Goal: Information Seeking & Learning: Learn about a topic

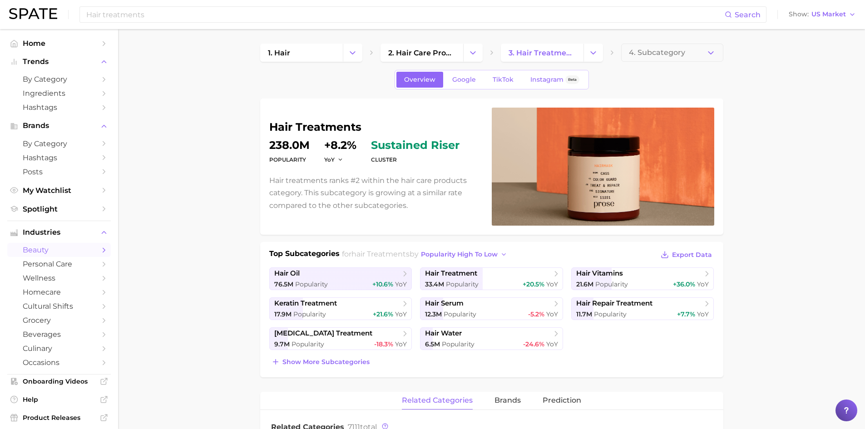
click at [320, 128] on h1 "hair treatments" at bounding box center [375, 127] width 212 height 11
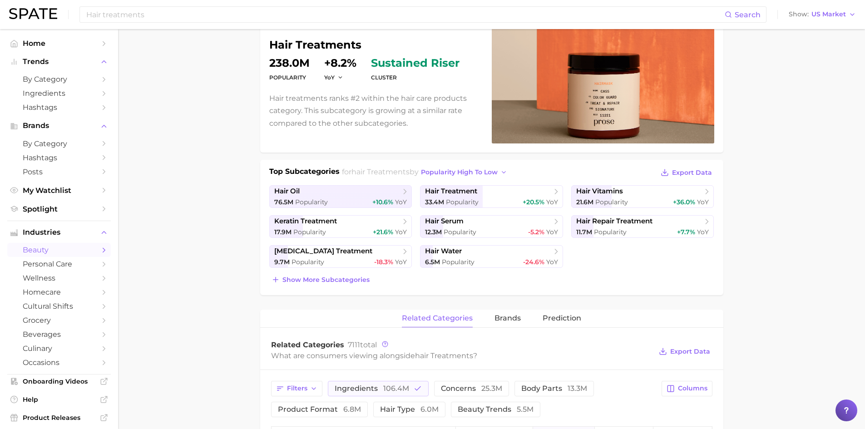
scroll to position [91, 0]
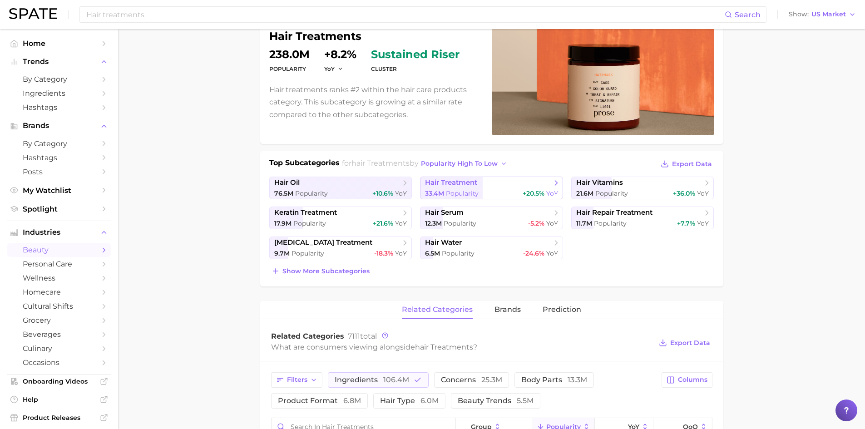
click at [451, 195] on span "Popularity" at bounding box center [462, 193] width 33 height 8
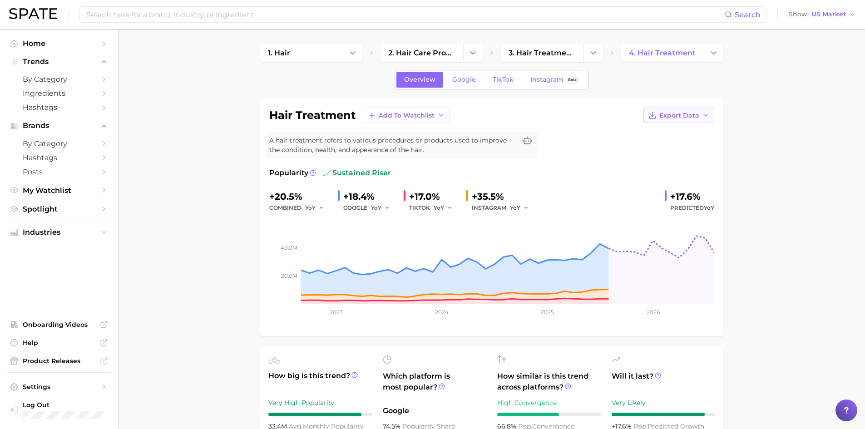
click at [681, 118] on span "Export Data" at bounding box center [679, 116] width 40 height 8
click at [677, 148] on span "Time Series Image" at bounding box center [660, 149] width 61 height 8
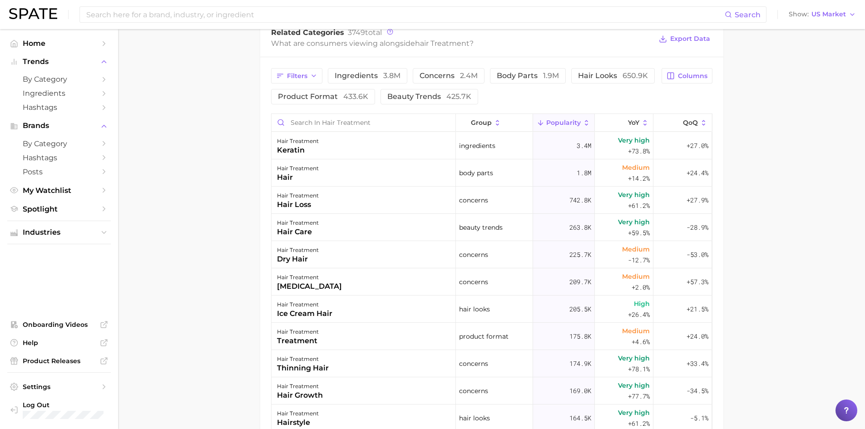
scroll to position [454, 0]
click at [352, 74] on span "ingredients 3.8m" at bounding box center [368, 75] width 66 height 7
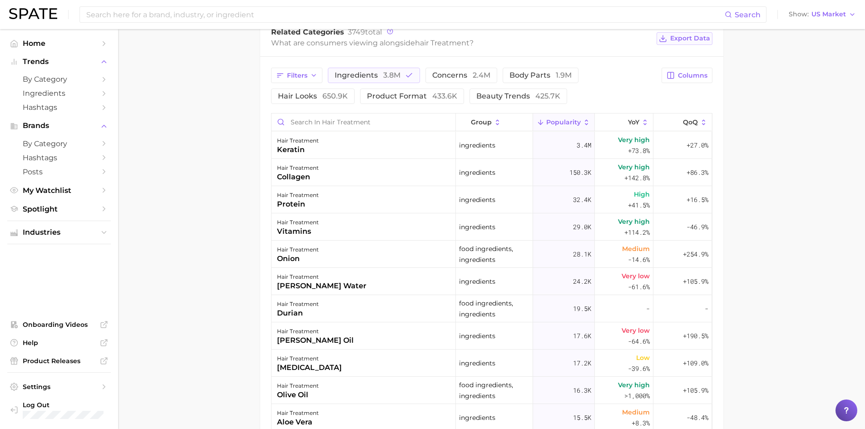
click at [694, 41] on span "Export Data" at bounding box center [690, 38] width 40 height 8
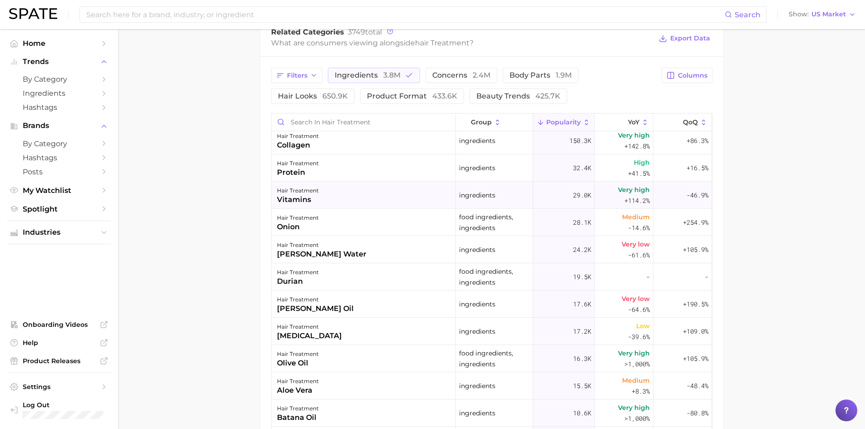
scroll to position [0, 0]
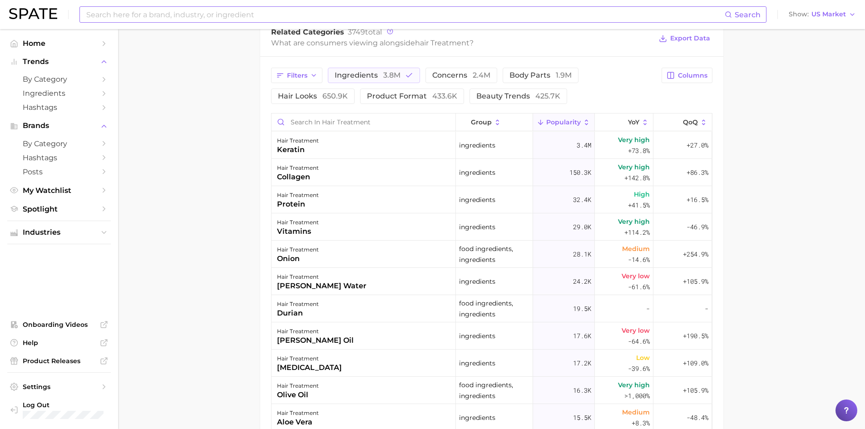
click at [161, 15] on input at bounding box center [404, 14] width 639 height 15
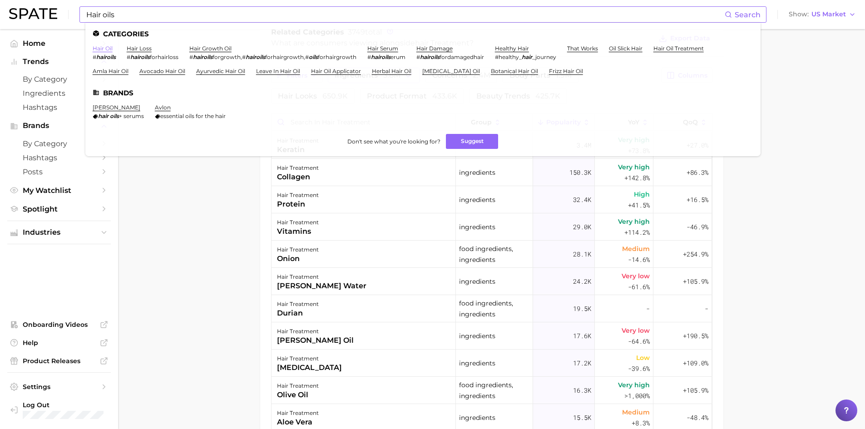
click at [105, 49] on link "hair oil" at bounding box center [103, 48] width 20 height 7
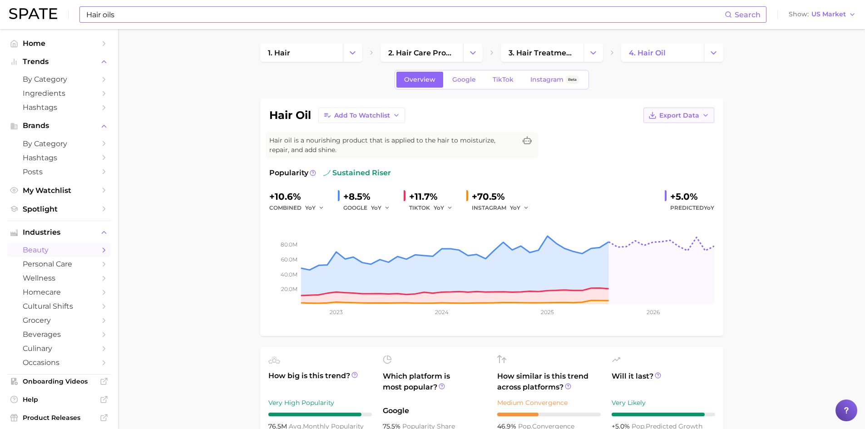
click at [673, 120] on button "Export Data" at bounding box center [678, 115] width 71 height 15
click at [666, 148] on span "Time Series Image" at bounding box center [660, 149] width 61 height 8
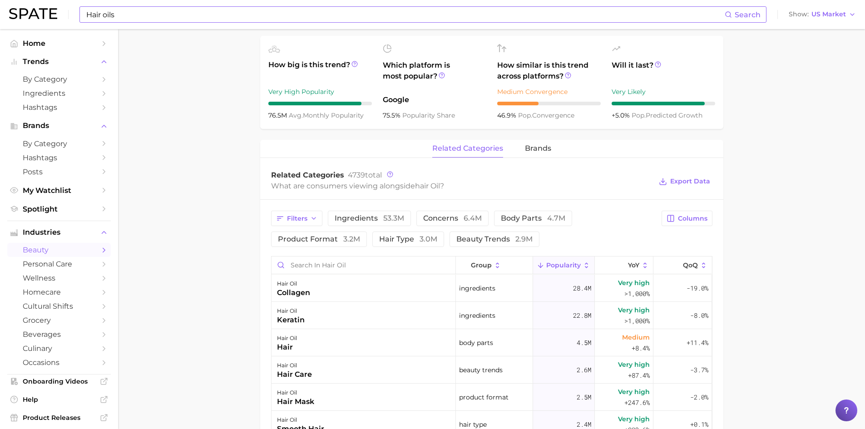
scroll to position [318, 0]
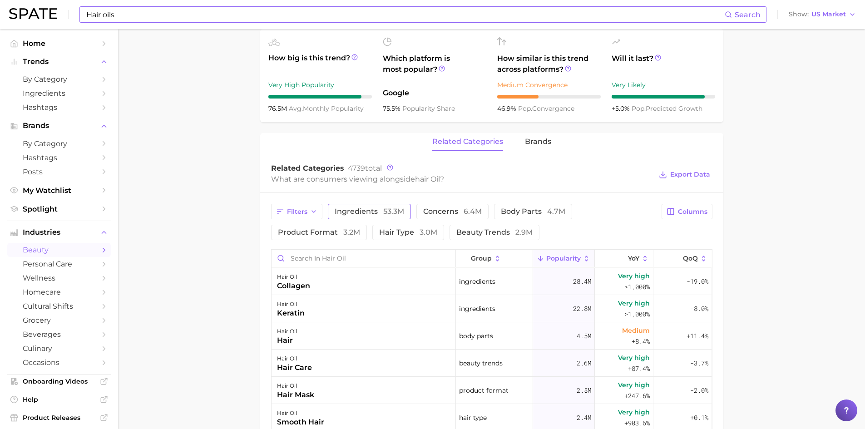
click at [354, 214] on span "ingredients 53.3m" at bounding box center [369, 211] width 69 height 7
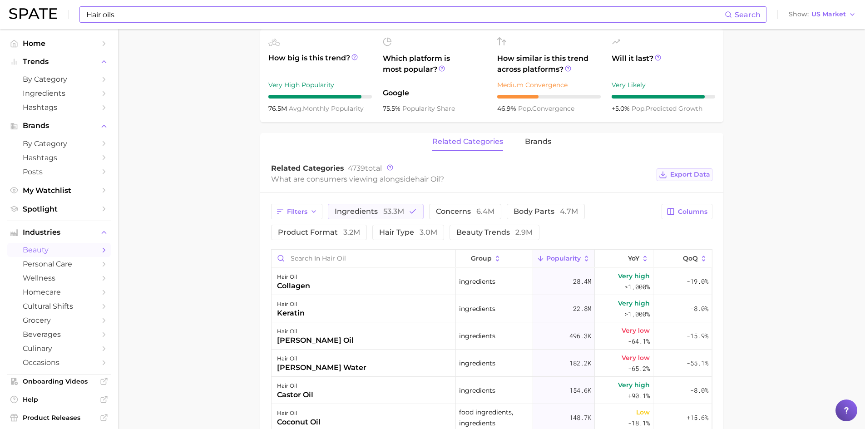
click at [690, 173] on span "Export Data" at bounding box center [690, 175] width 40 height 8
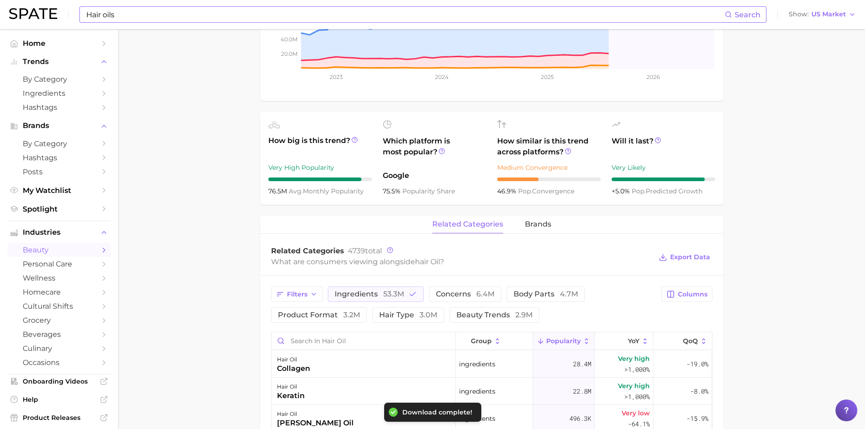
scroll to position [136, 0]
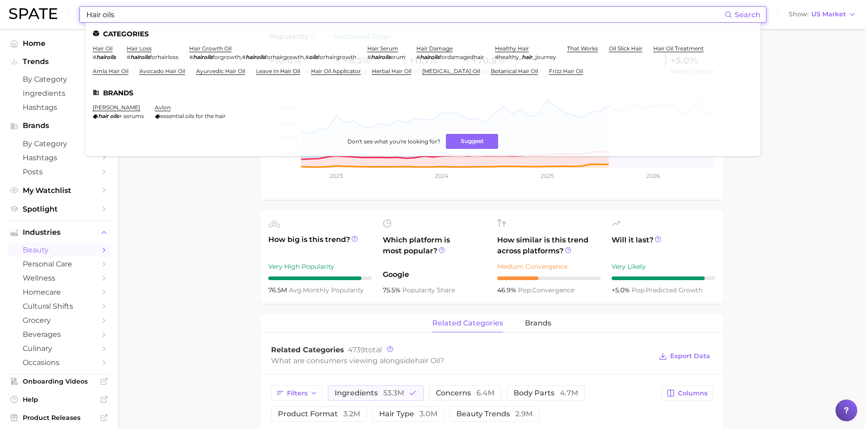
drag, startPoint x: 124, startPoint y: 11, endPoint x: 66, endPoint y: 7, distance: 58.2
click at [66, 7] on div "Hair oils Search Categories hair oil # hairoils hair loss # hairoils forhairlos…" at bounding box center [432, 14] width 847 height 29
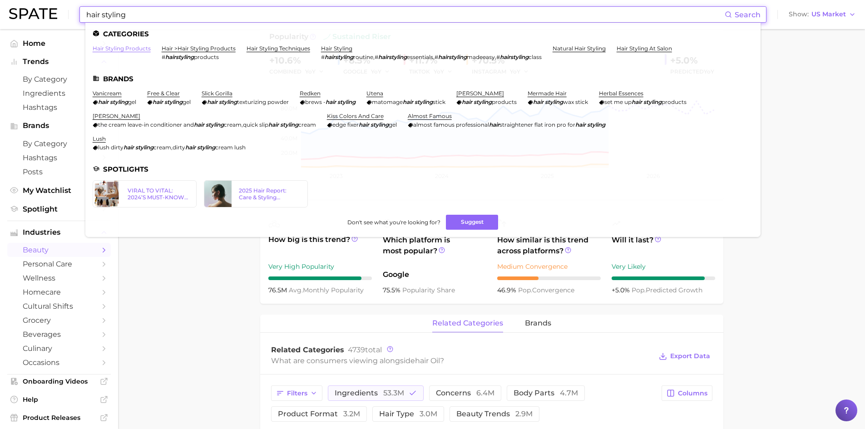
type input "hair styling"
click at [100, 47] on link "hair styling products" at bounding box center [122, 48] width 58 height 7
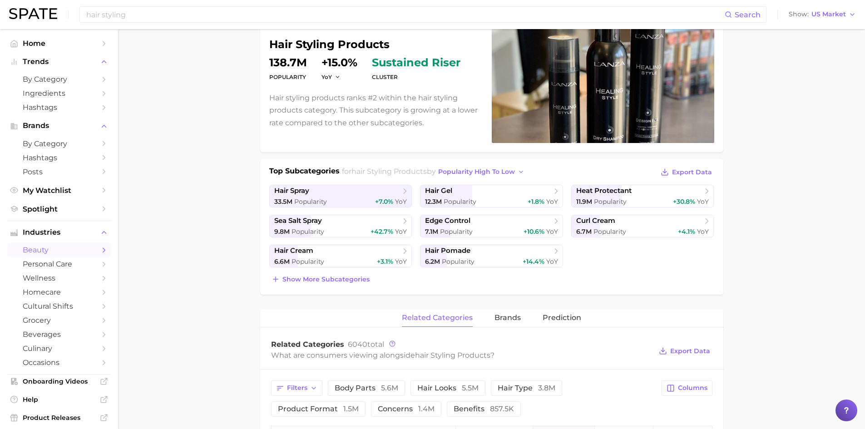
scroll to position [91, 0]
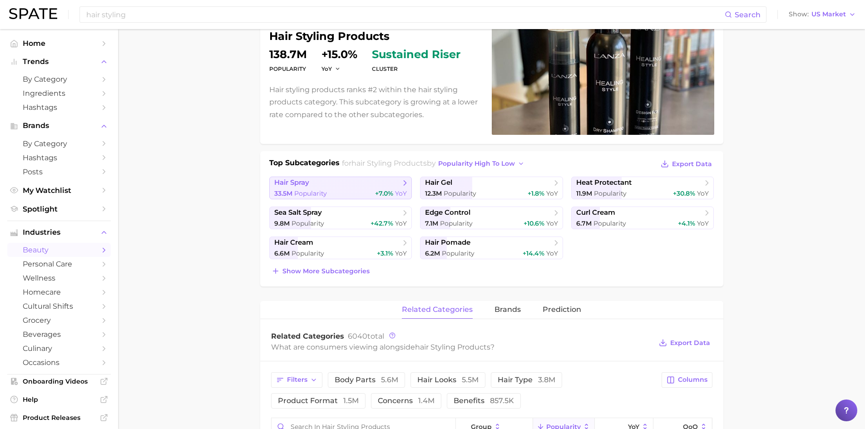
click at [379, 192] on span "+7.0%" at bounding box center [384, 193] width 18 height 8
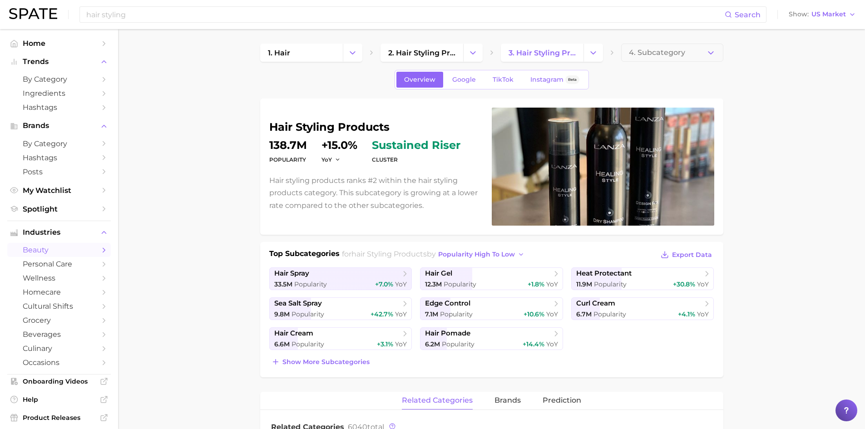
scroll to position [91, 0]
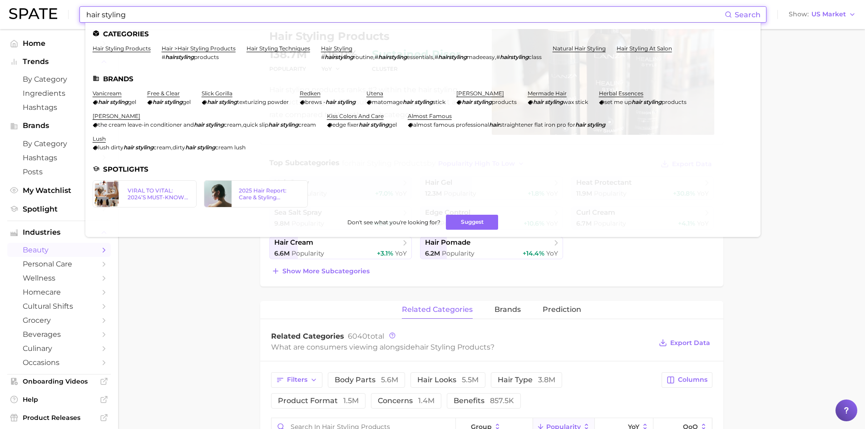
drag, startPoint x: 145, startPoint y: 13, endPoint x: 75, endPoint y: 6, distance: 70.2
click at [75, 6] on div "hair styling Search Categories hair styling products hair > hair styling produc…" at bounding box center [432, 14] width 847 height 29
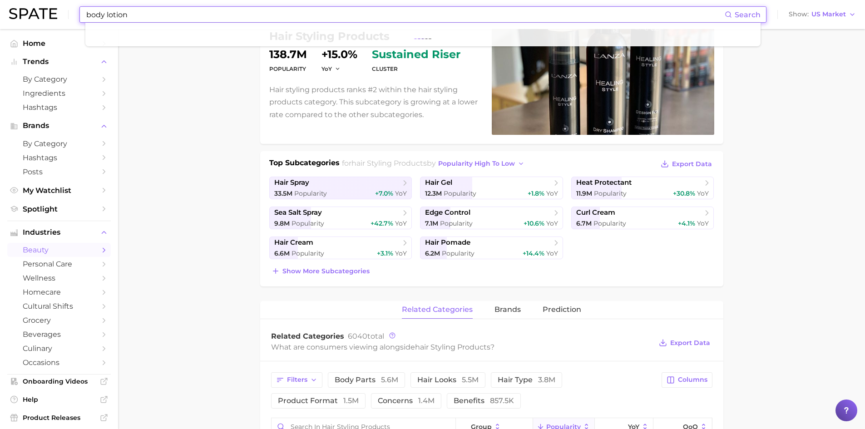
type input "body lotion"
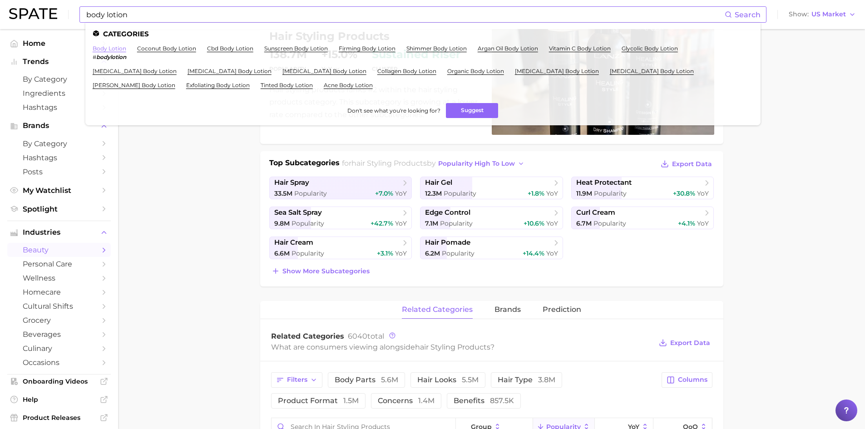
click at [114, 50] on link "body lotion" at bounding box center [110, 48] width 34 height 7
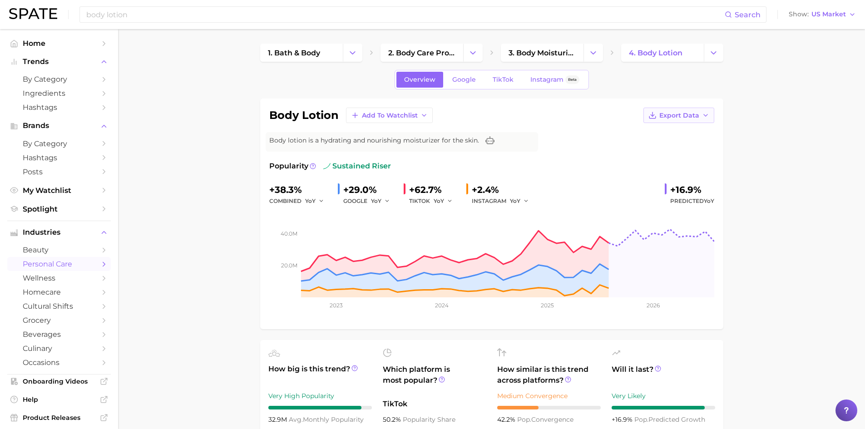
click at [680, 118] on span "Export Data" at bounding box center [679, 116] width 40 height 8
click at [674, 148] on span "Time Series Image" at bounding box center [660, 149] width 61 height 8
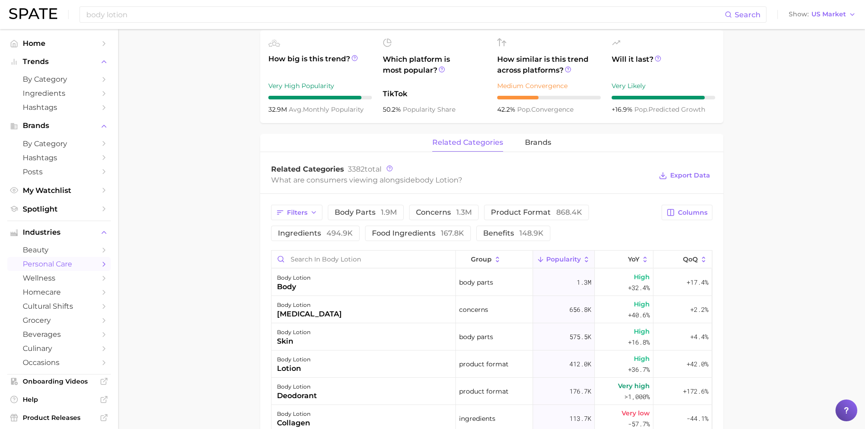
scroll to position [318, 0]
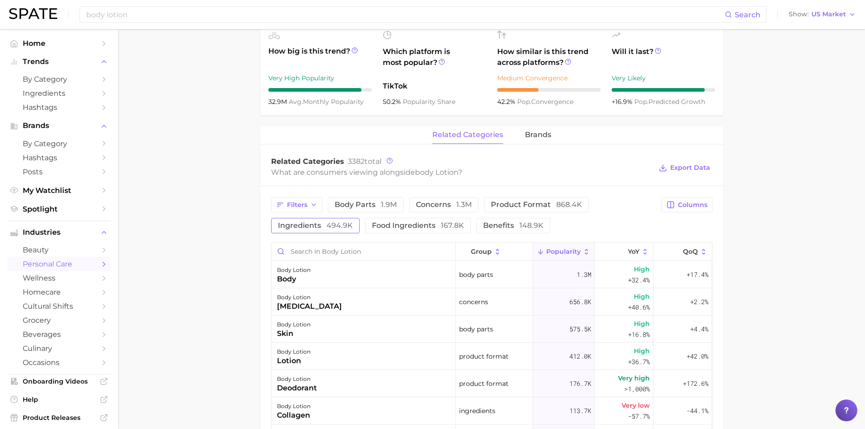
click at [332, 227] on span "494.9k" at bounding box center [339, 225] width 26 height 9
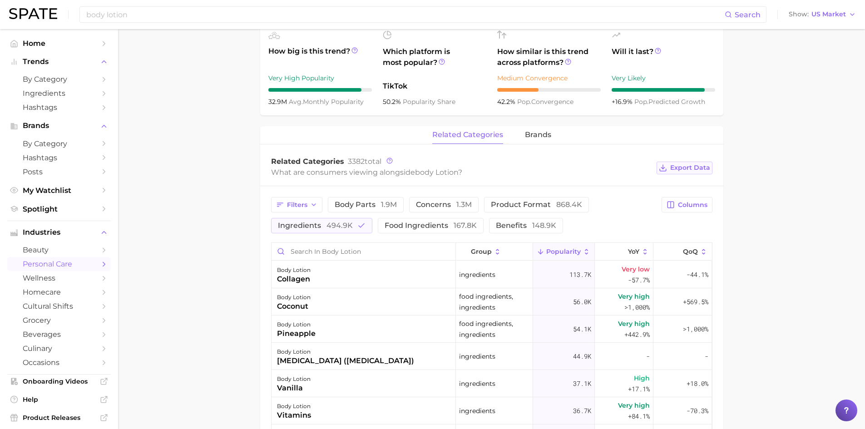
click at [687, 170] on span "Export Data" at bounding box center [690, 168] width 40 height 8
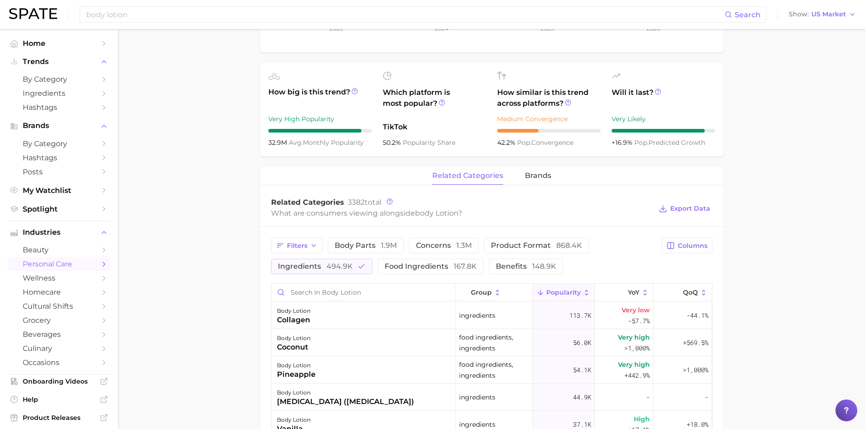
scroll to position [227, 0]
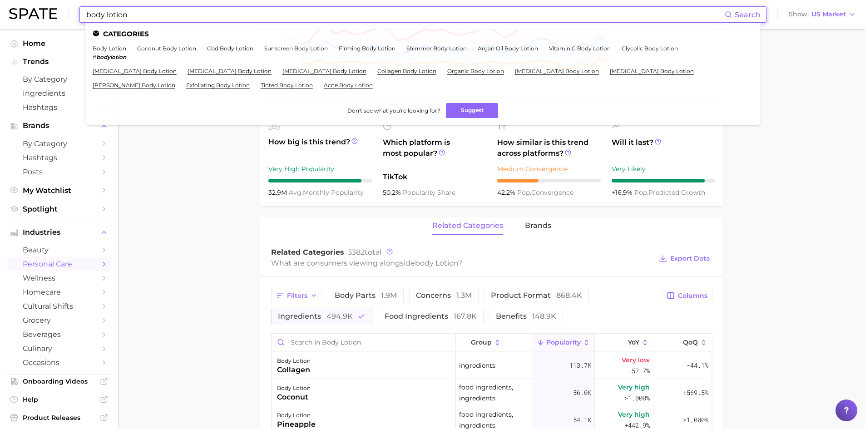
drag, startPoint x: 125, startPoint y: 17, endPoint x: 55, endPoint y: 6, distance: 71.3
click at [55, 6] on div "body lotion Search Categories body lotion # bodylotion coconut body lotion cbd …" at bounding box center [432, 14] width 847 height 29
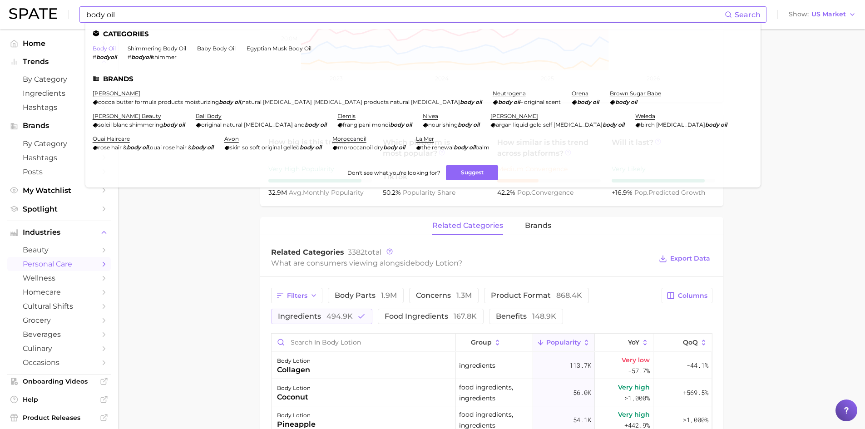
click at [102, 49] on link "body oil" at bounding box center [104, 48] width 23 height 7
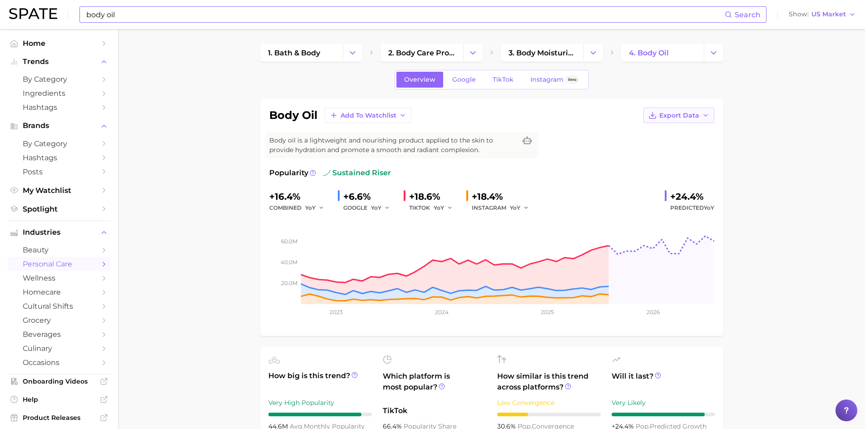
click at [694, 118] on span "Export Data" at bounding box center [679, 116] width 40 height 8
click at [688, 150] on span "Time Series Image" at bounding box center [660, 149] width 61 height 8
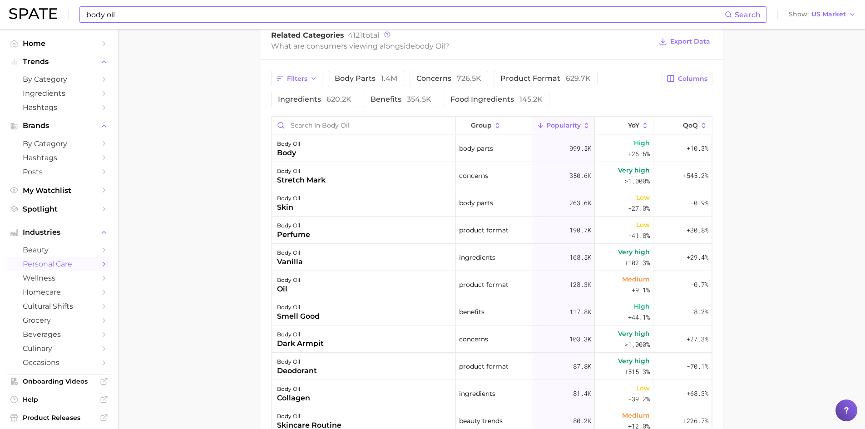
scroll to position [454, 0]
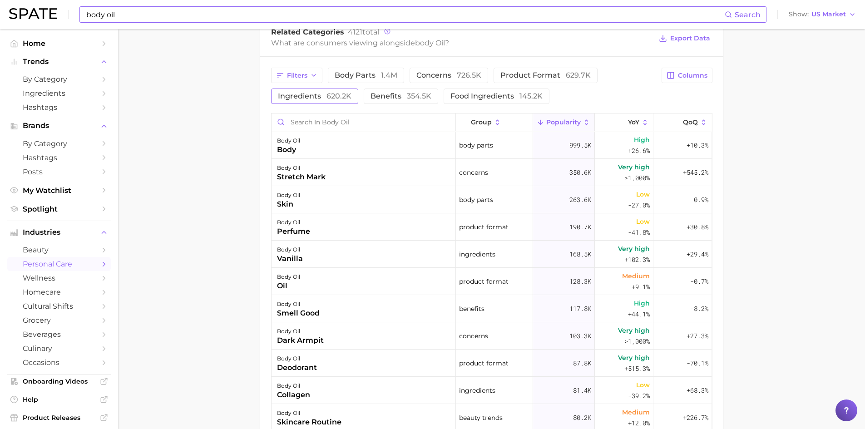
click at [301, 93] on span "ingredients 620.2k" at bounding box center [315, 96] width 74 height 7
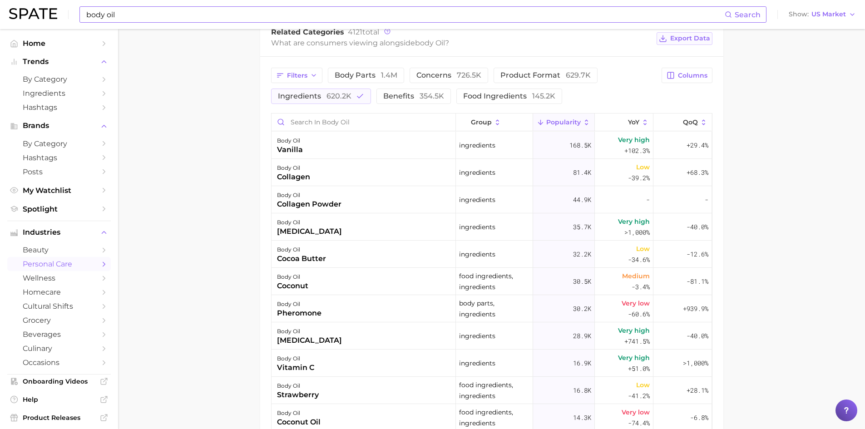
click at [689, 41] on span "Export Data" at bounding box center [690, 38] width 40 height 8
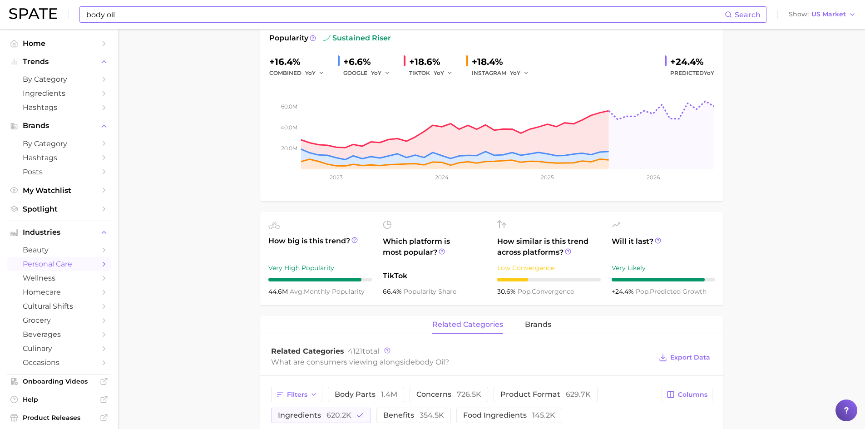
scroll to position [91, 0]
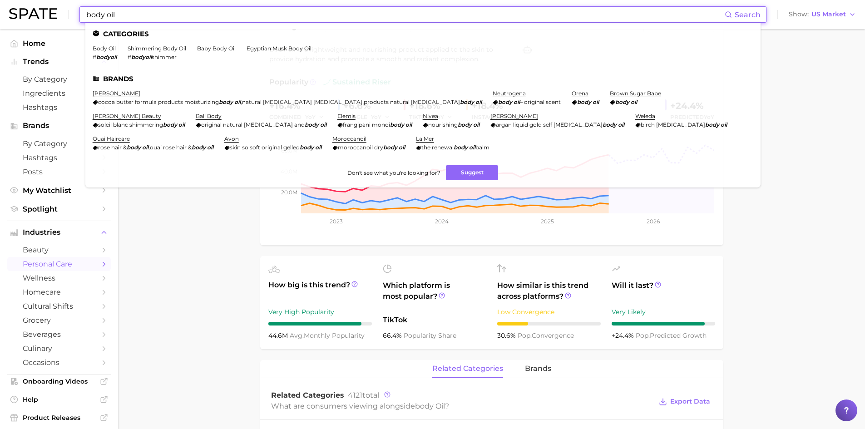
drag, startPoint x: 120, startPoint y: 15, endPoint x: 60, endPoint y: 8, distance: 60.4
click at [60, 8] on div "body oil Search Categories body oil # bodyoil shimmering body oil # bodyoil shi…" at bounding box center [432, 14] width 847 height 29
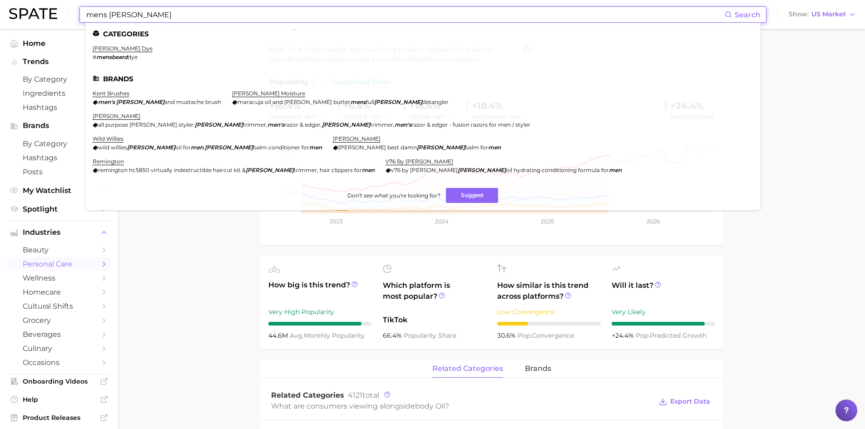
click at [103, 15] on input "mens [PERSON_NAME]" at bounding box center [404, 14] width 639 height 15
drag, startPoint x: 143, startPoint y: 15, endPoint x: 48, endPoint y: -2, distance: 96.3
click at [48, 0] on html "men's [PERSON_NAME] Search Categories [PERSON_NAME] dye # mensbeard dye Brands …" at bounding box center [432, 123] width 865 height 429
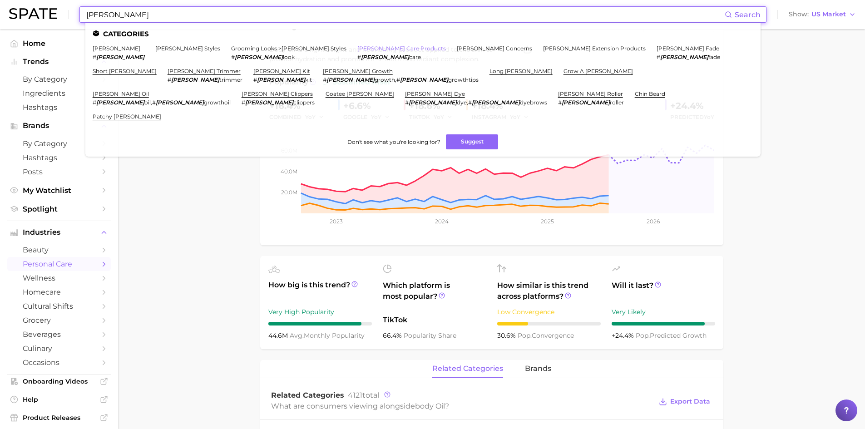
type input "[PERSON_NAME]"
click at [357, 48] on link "[PERSON_NAME] care products" at bounding box center [401, 48] width 89 height 7
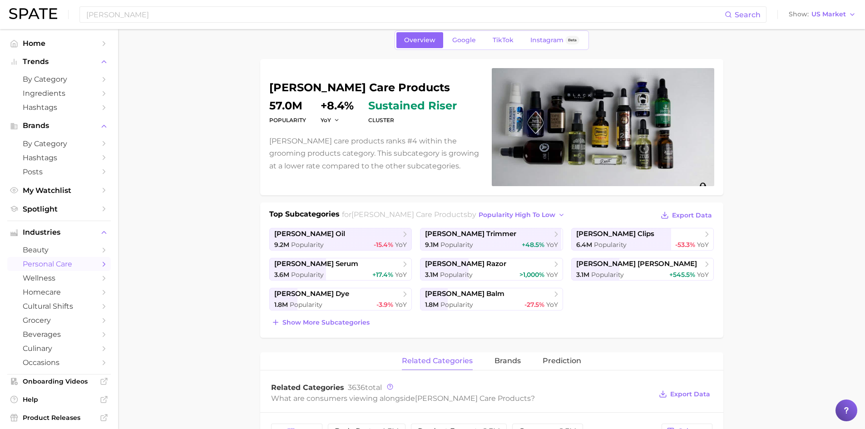
scroll to position [45, 0]
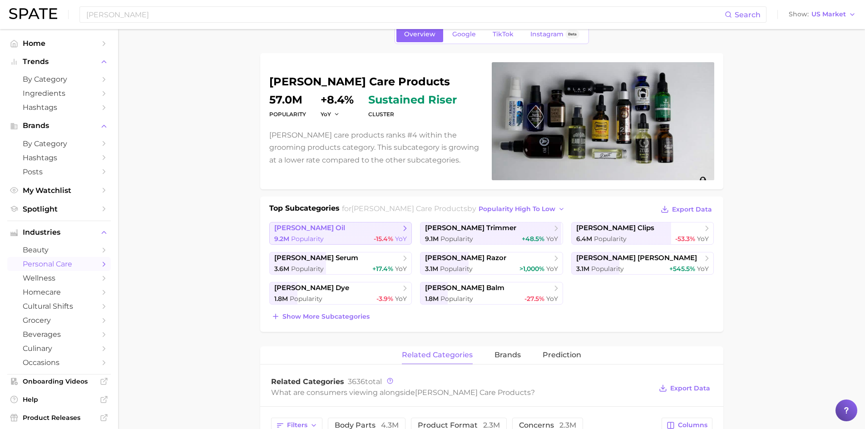
click at [339, 240] on div "9.2m Popularity -15.4% YoY" at bounding box center [340, 239] width 133 height 9
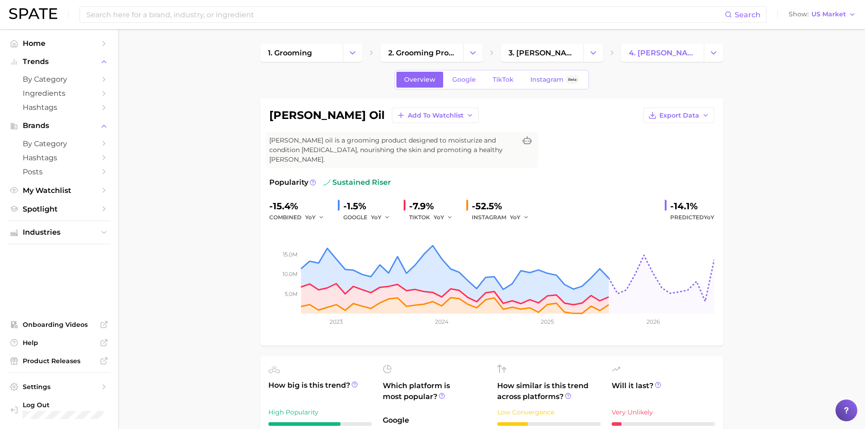
scroll to position [45, 0]
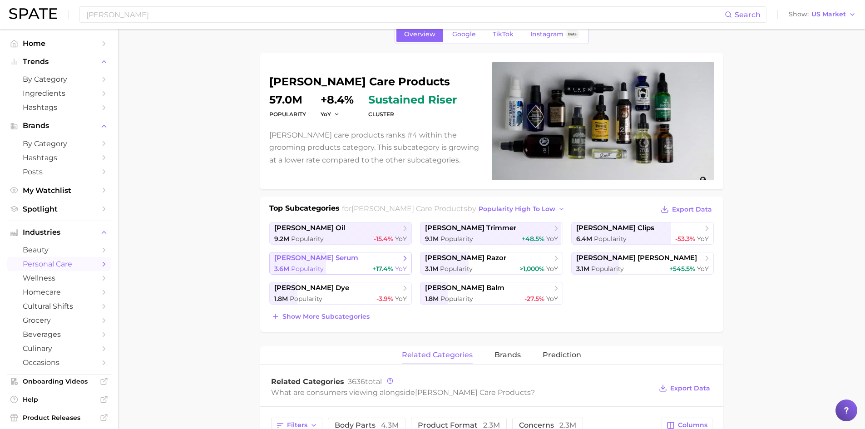
click at [295, 265] on span "Popularity" at bounding box center [307, 269] width 33 height 8
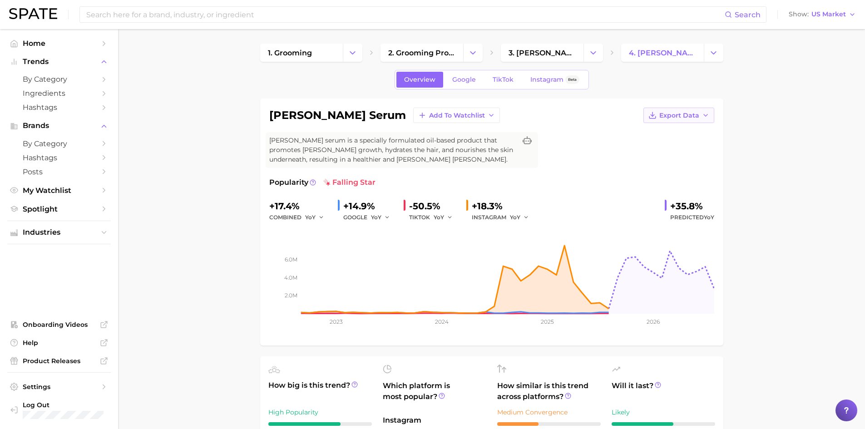
click at [682, 114] on span "Export Data" at bounding box center [679, 116] width 40 height 8
click at [666, 149] on span "Time Series Image" at bounding box center [660, 149] width 61 height 8
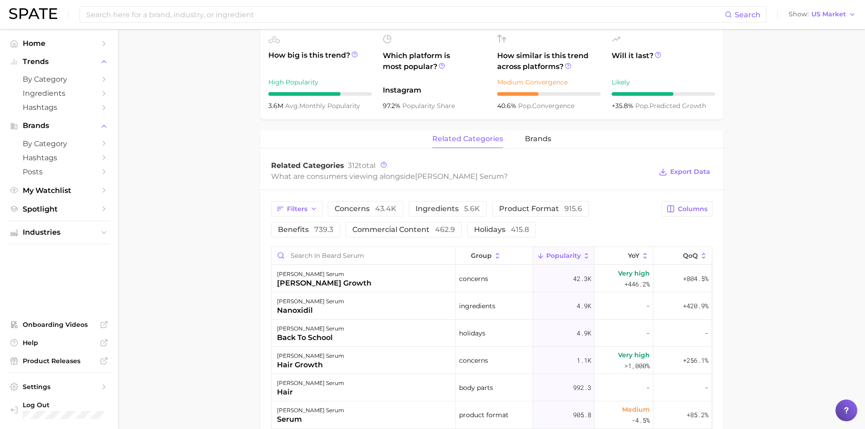
scroll to position [363, 0]
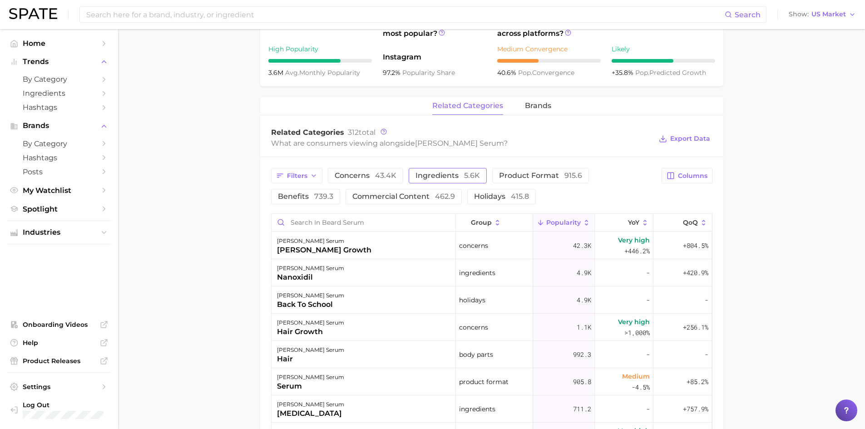
click at [430, 178] on span "ingredients 5.6k" at bounding box center [447, 175] width 64 height 7
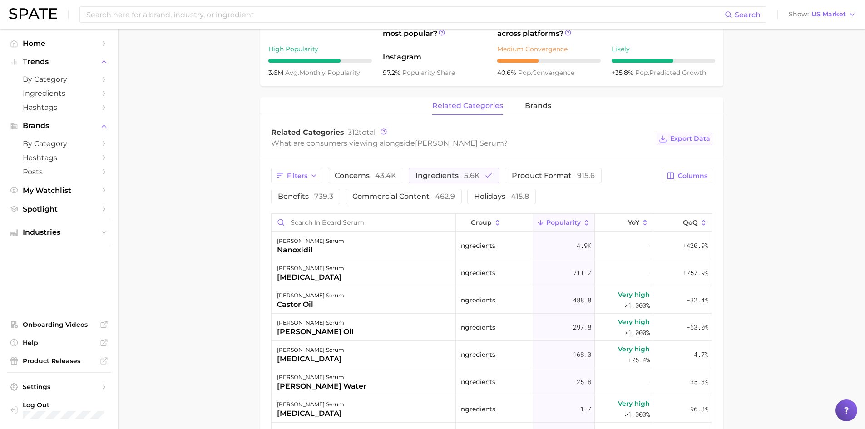
click at [698, 139] on span "Export Data" at bounding box center [690, 139] width 40 height 8
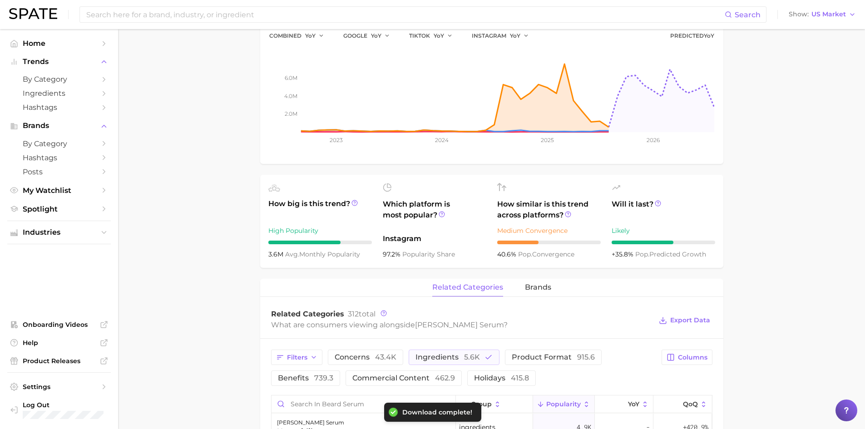
scroll to position [0, 0]
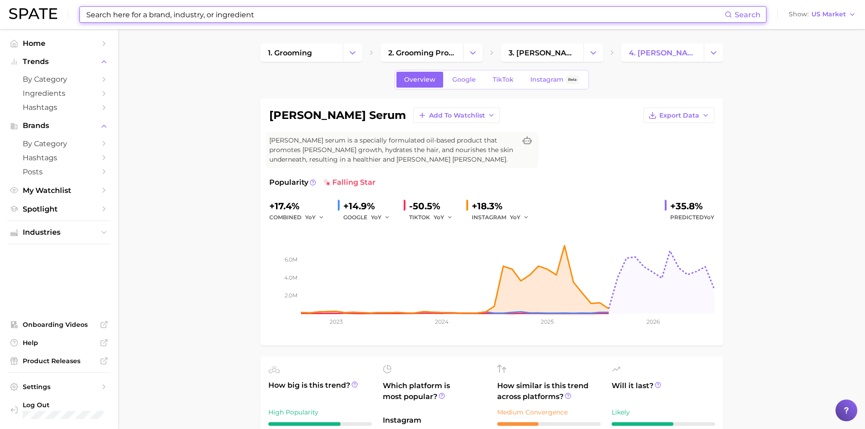
click at [173, 12] on input at bounding box center [404, 14] width 639 height 15
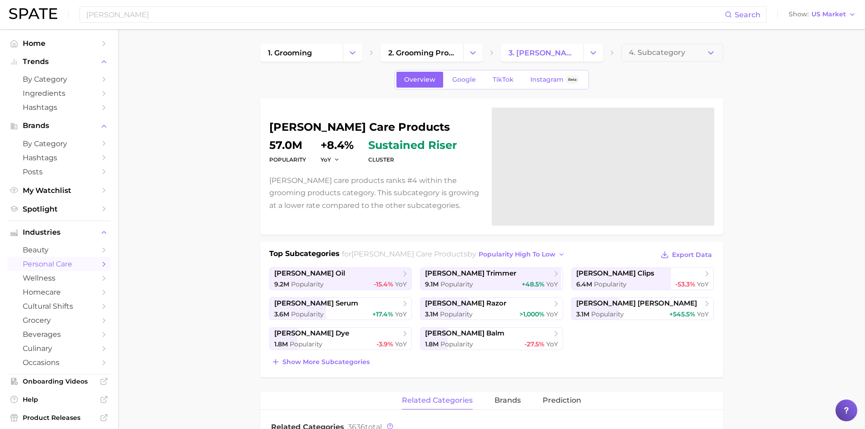
scroll to position [45, 0]
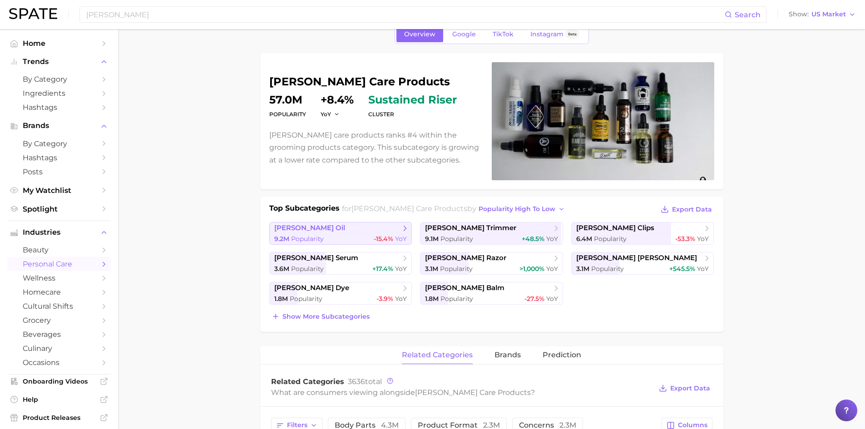
click at [313, 236] on span "Popularity" at bounding box center [307, 239] width 33 height 8
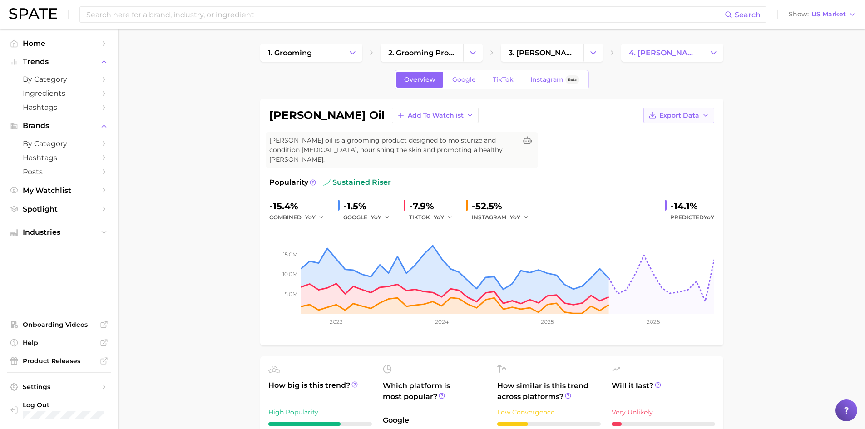
click at [679, 118] on span "Export Data" at bounding box center [679, 116] width 40 height 8
click at [670, 148] on span "Time Series Image" at bounding box center [660, 149] width 61 height 8
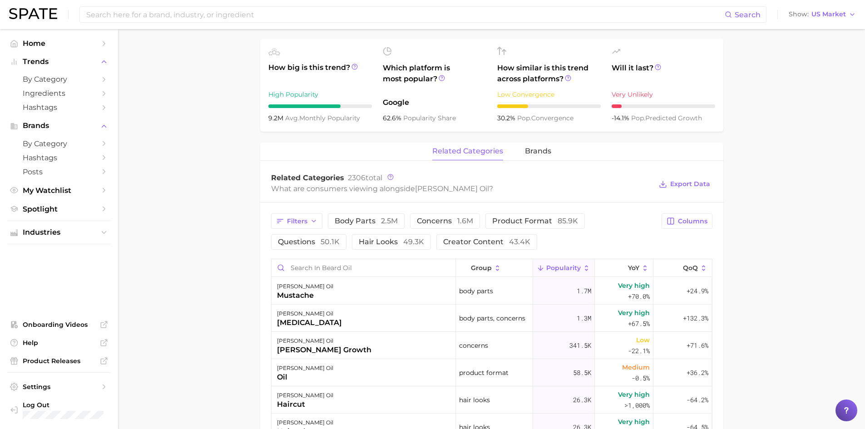
scroll to position [272, 0]
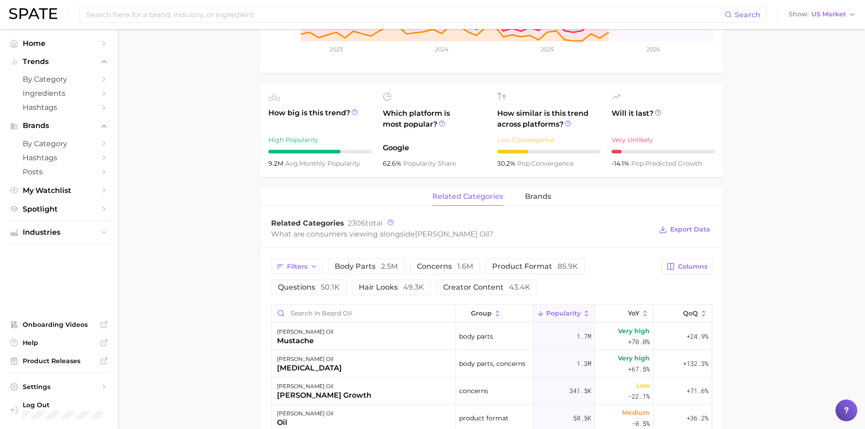
click at [223, 241] on main "1. grooming 2. grooming products 3. [PERSON_NAME] care products 4. [PERSON_NAME…" at bounding box center [491, 273] width 747 height 1033
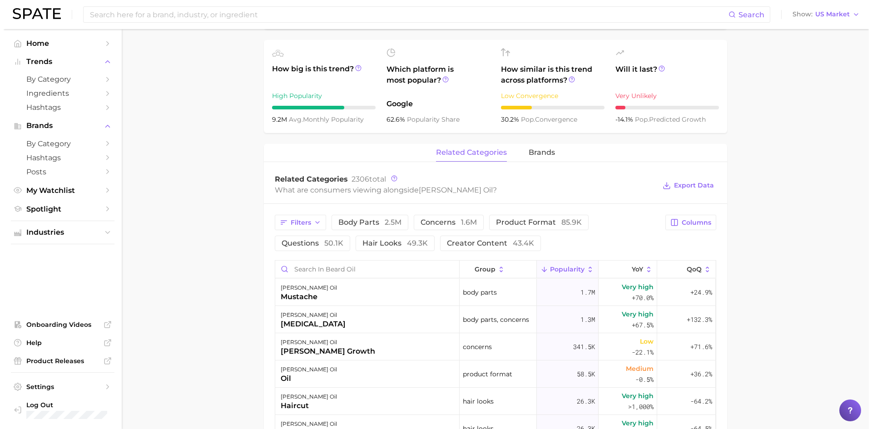
scroll to position [318, 0]
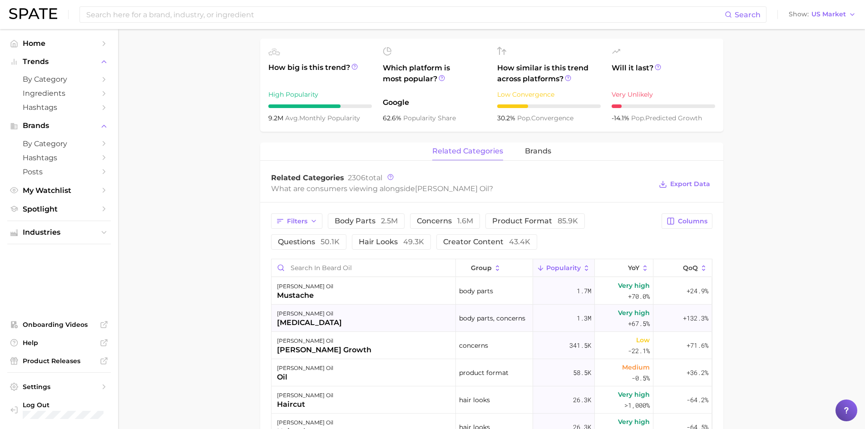
click at [280, 308] on div "[PERSON_NAME] oil" at bounding box center [309, 313] width 65 height 11
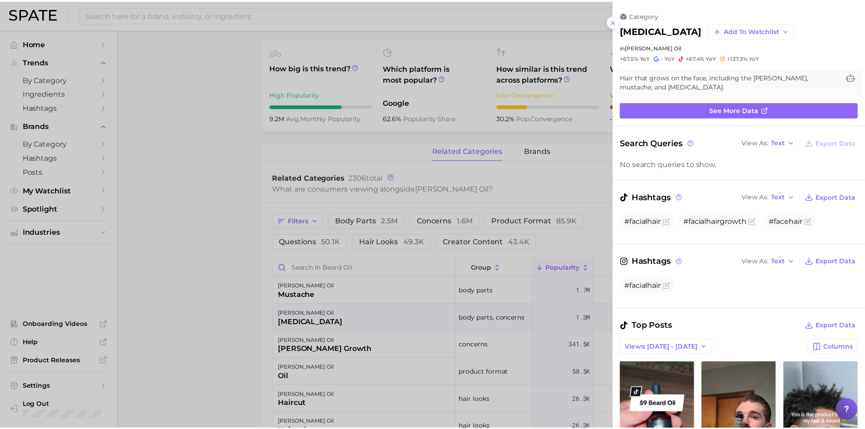
scroll to position [0, 0]
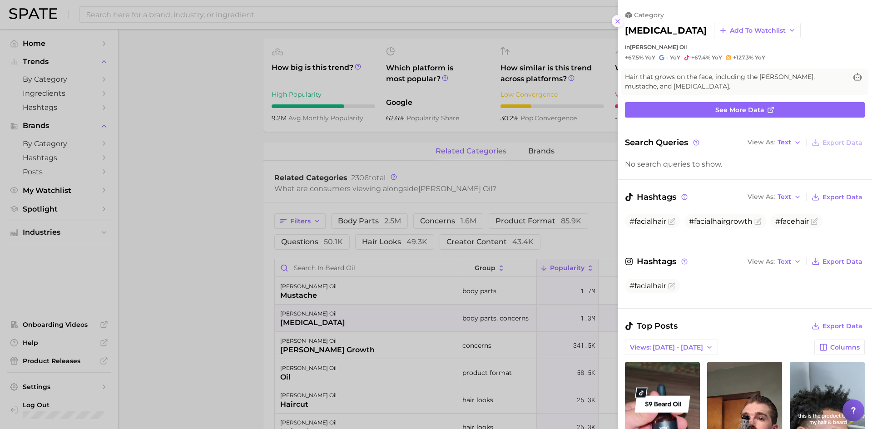
click at [618, 18] on icon at bounding box center [617, 21] width 7 height 7
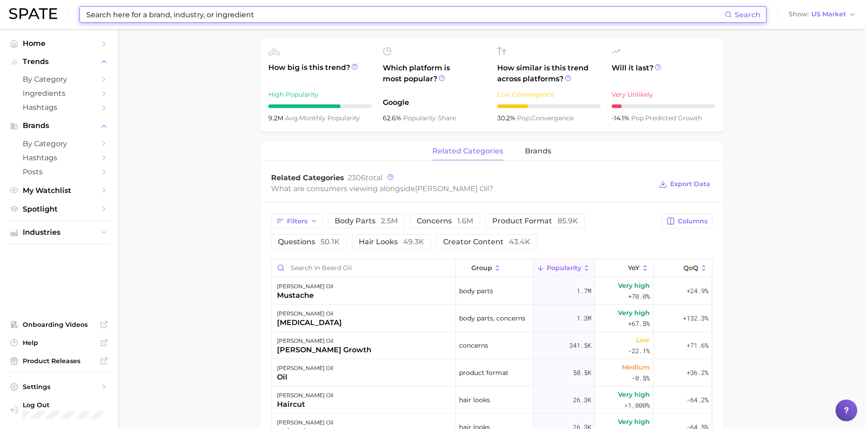
click at [144, 16] on input at bounding box center [404, 14] width 639 height 15
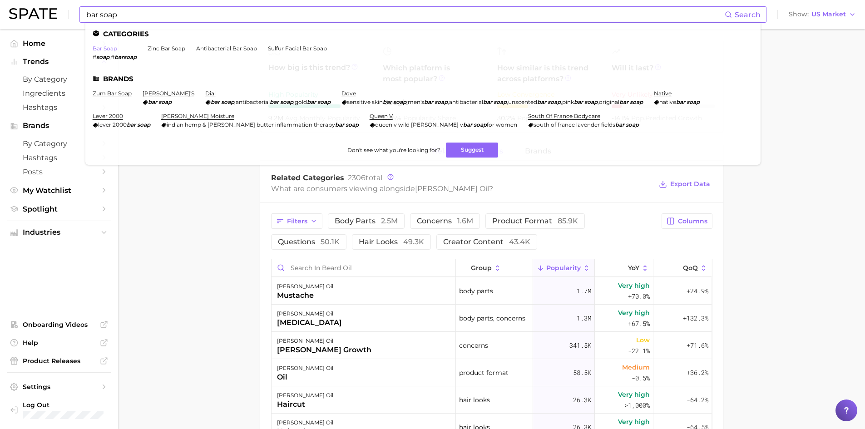
click at [105, 49] on link "bar soap" at bounding box center [105, 48] width 25 height 7
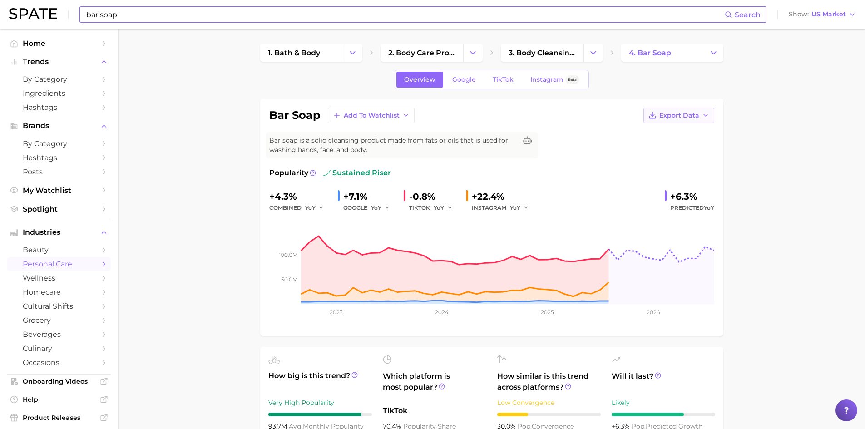
click at [695, 118] on span "Export Data" at bounding box center [679, 116] width 40 height 8
click at [677, 150] on span "Time Series Image" at bounding box center [660, 149] width 61 height 8
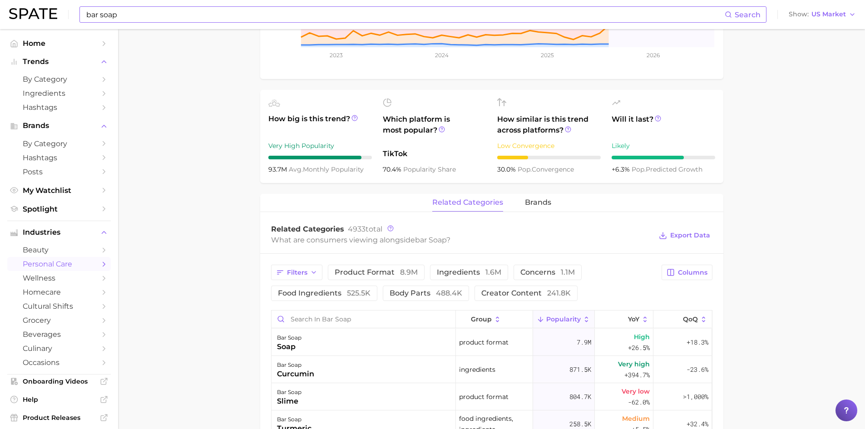
scroll to position [272, 0]
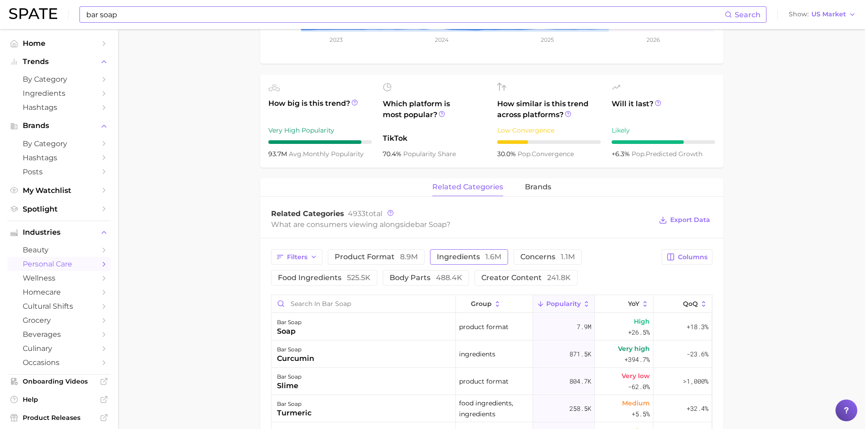
click at [467, 259] on span "ingredients 1.6m" at bounding box center [469, 256] width 64 height 7
click at [675, 222] on span "Export Data" at bounding box center [690, 220] width 40 height 8
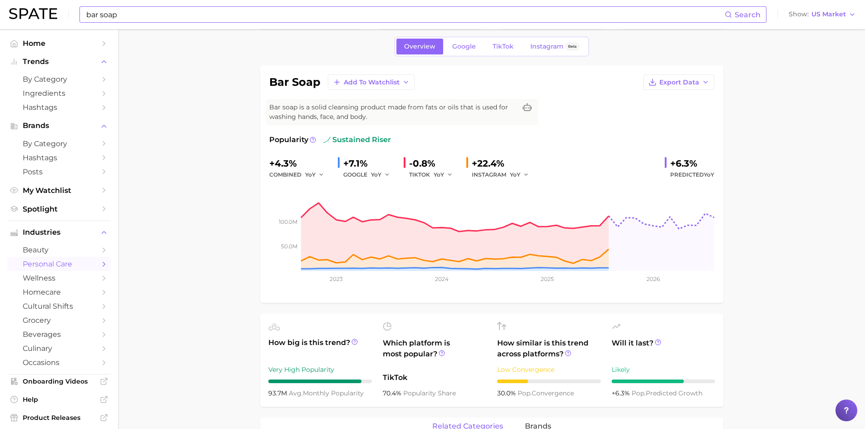
scroll to position [0, 0]
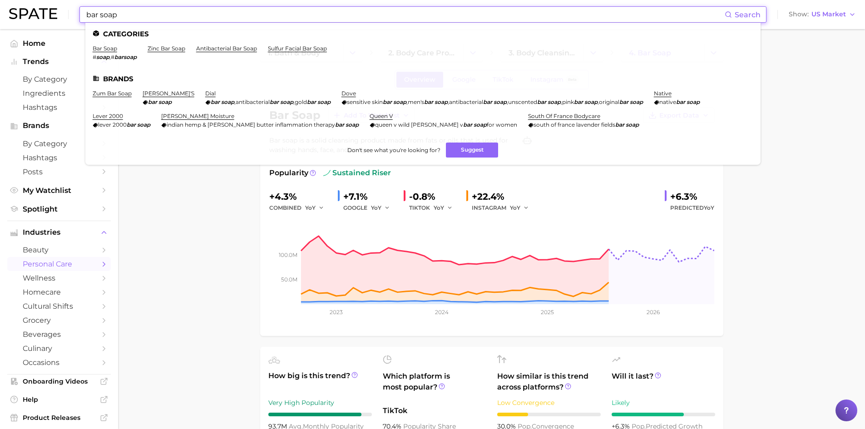
drag, startPoint x: 126, startPoint y: 15, endPoint x: 73, endPoint y: 7, distance: 54.3
click at [73, 7] on div "bar soap Search Categories bar soap # soap , # barsoap zinc bar soap antibacter…" at bounding box center [432, 14] width 847 height 29
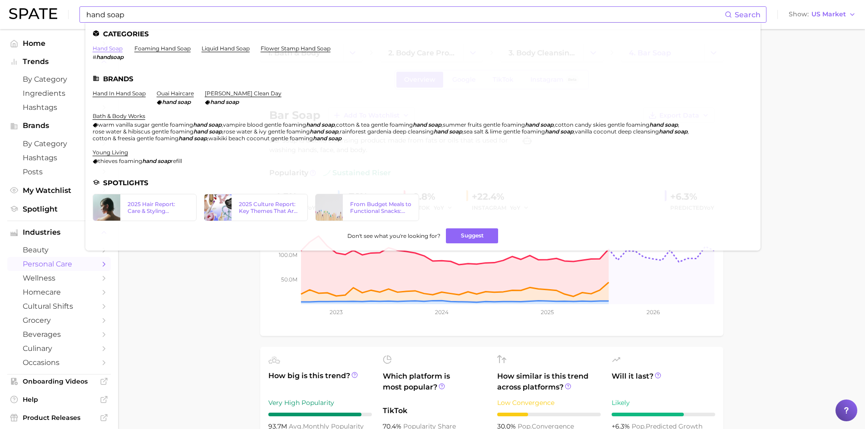
click at [108, 48] on link "hand soap" at bounding box center [108, 48] width 30 height 7
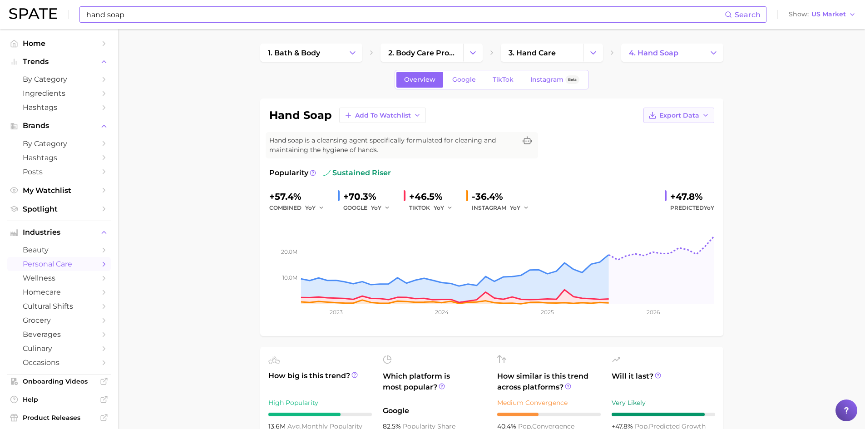
click at [688, 117] on span "Export Data" at bounding box center [679, 116] width 40 height 8
click at [672, 150] on span "Time Series Image" at bounding box center [660, 149] width 61 height 8
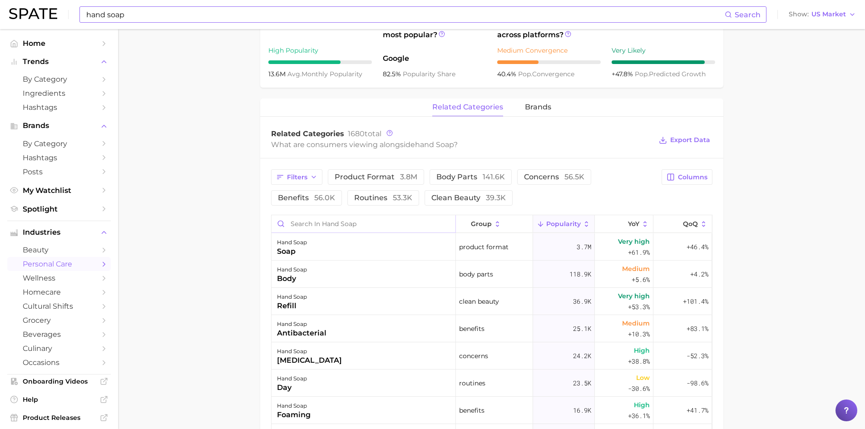
scroll to position [363, 0]
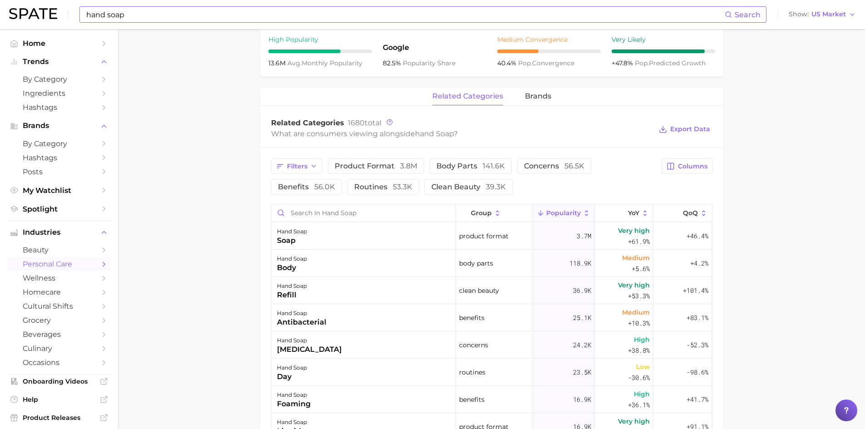
click at [217, 215] on main "1. bath & body 2. body care products 3. hand care 4. hand soap Overview Google …" at bounding box center [491, 177] width 747 height 1023
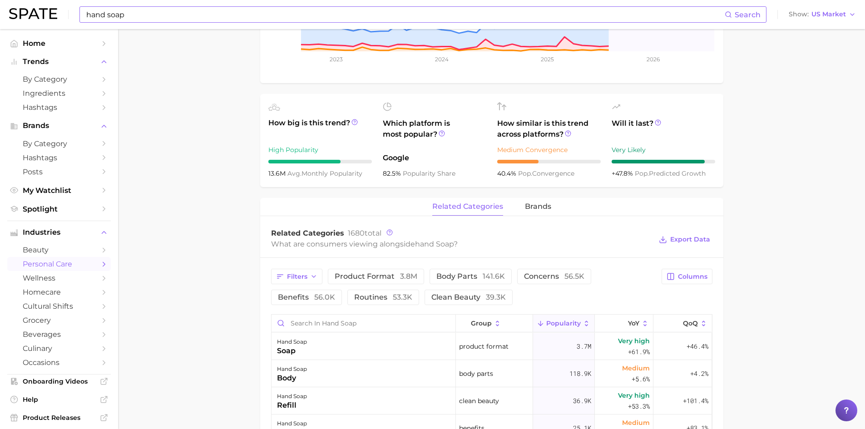
scroll to position [318, 0]
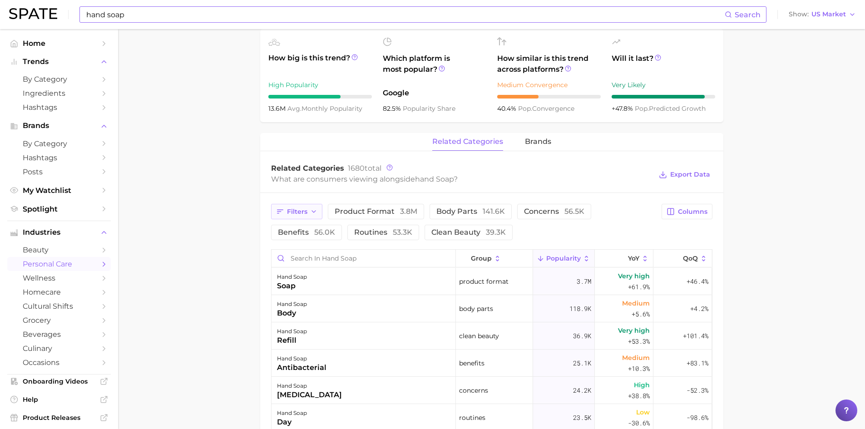
click at [316, 213] on icon "button" at bounding box center [313, 211] width 7 height 7
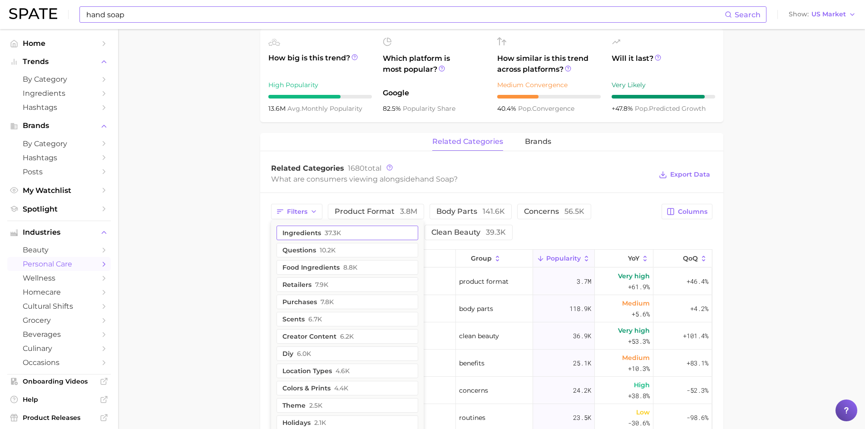
click at [311, 235] on button "ingredients 37.3k" at bounding box center [347, 233] width 142 height 15
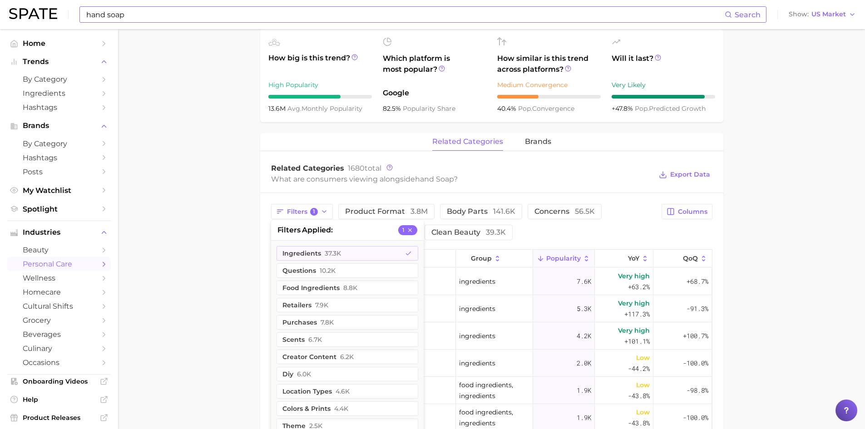
click at [234, 250] on main "1. bath & body 2. body care products 3. hand care 4. hand soap Overview Google …" at bounding box center [491, 222] width 747 height 1023
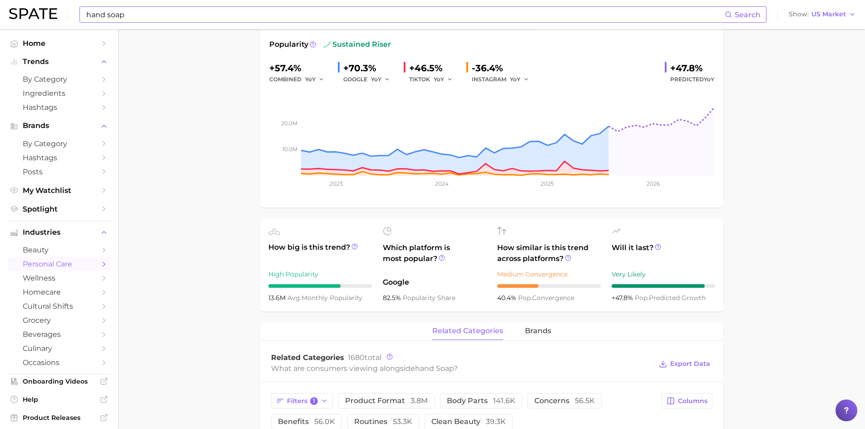
scroll to position [215, 0]
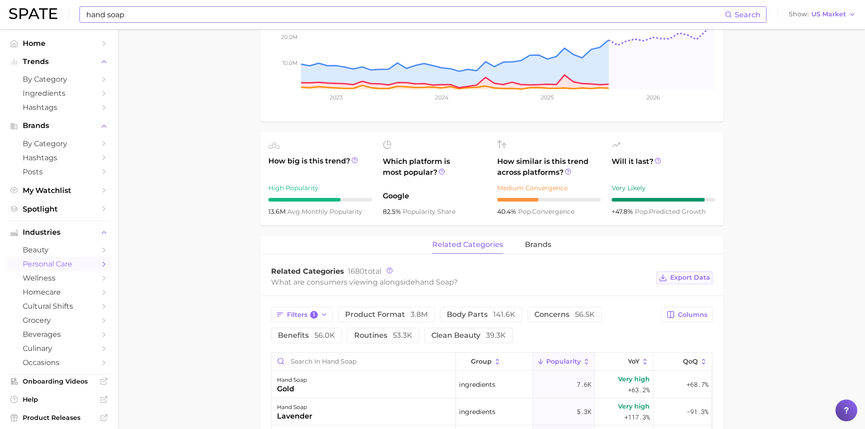
click at [677, 277] on span "Export Data" at bounding box center [690, 278] width 40 height 8
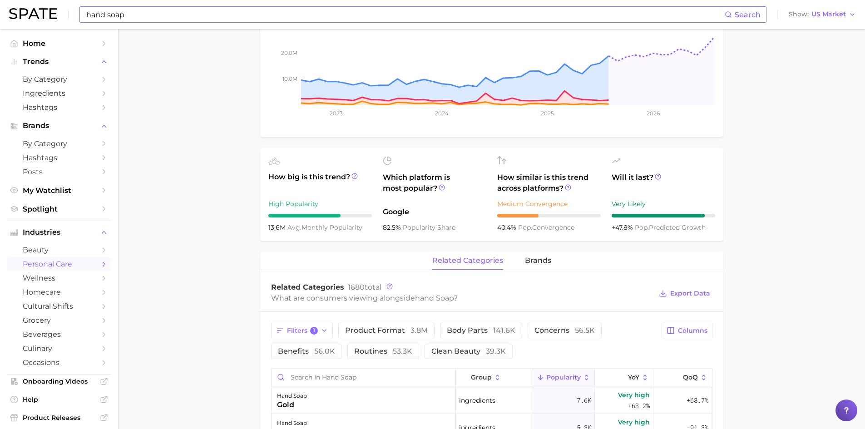
scroll to position [79, 0]
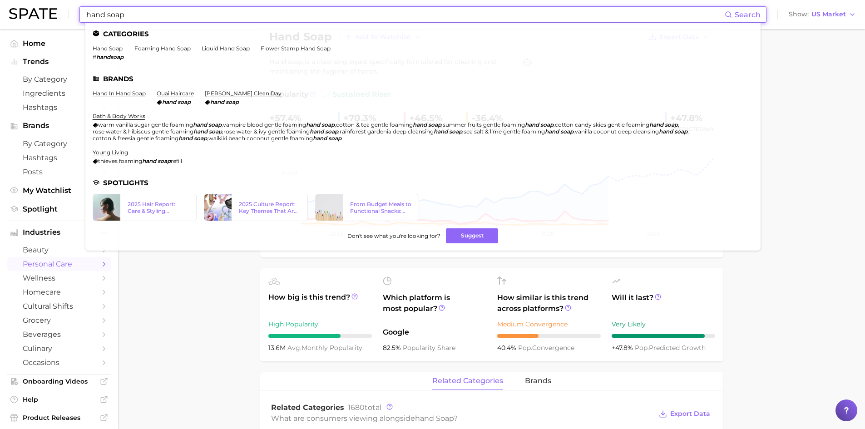
drag, startPoint x: 148, startPoint y: 15, endPoint x: 52, endPoint y: 0, distance: 97.3
click at [52, 0] on div "hand soap Search Categories hand soap # handsoap foaming hand soap liquid hand …" at bounding box center [432, 14] width 847 height 29
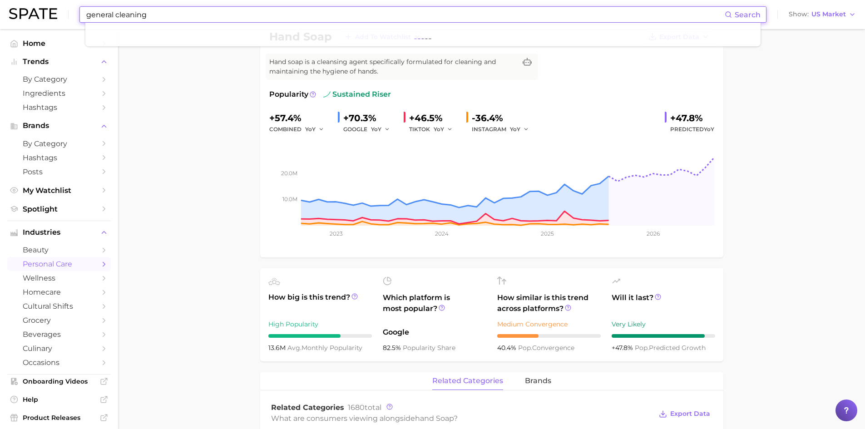
type input "general cleaning"
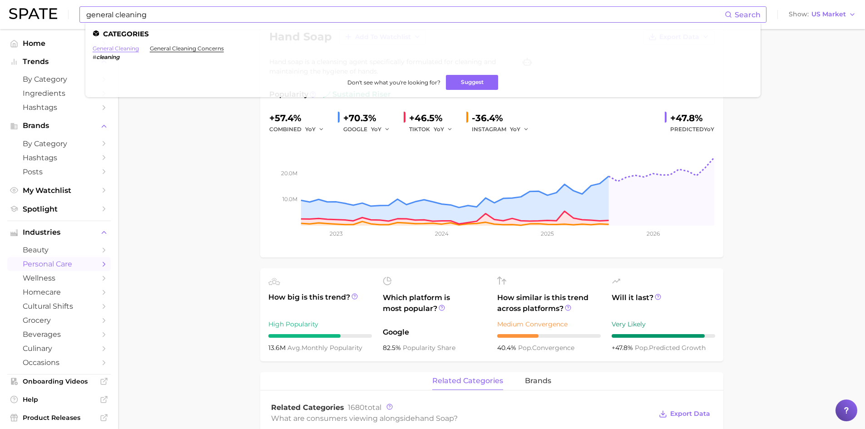
click at [124, 50] on link "general cleaning" at bounding box center [116, 48] width 46 height 7
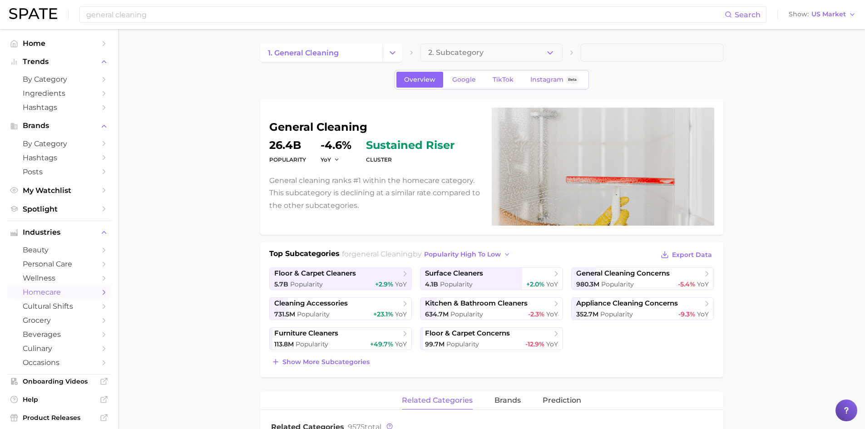
scroll to position [45, 0]
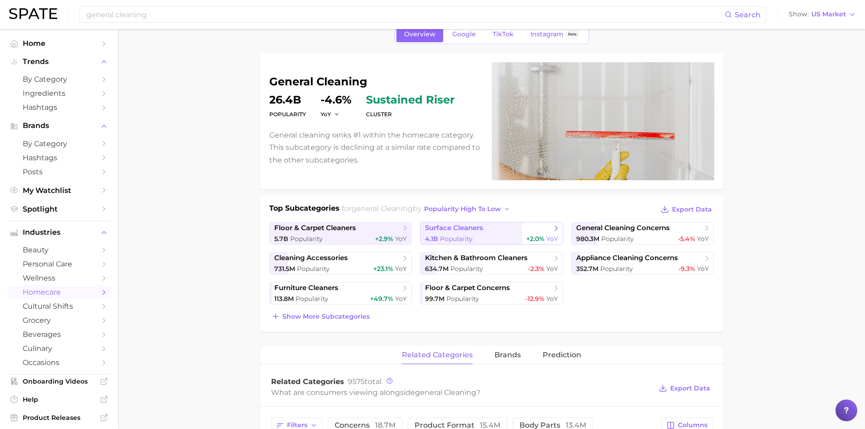
click at [446, 241] on span "Popularity" at bounding box center [456, 239] width 33 height 8
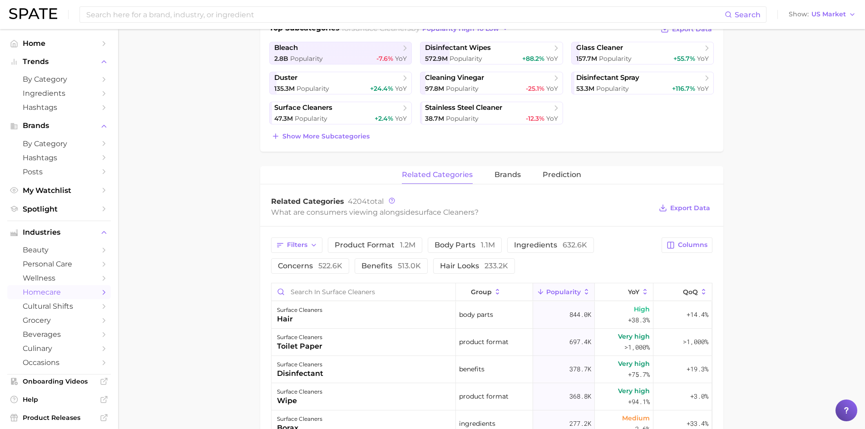
scroll to position [227, 0]
click at [527, 242] on span "ingredients 632.6k" at bounding box center [550, 243] width 73 height 7
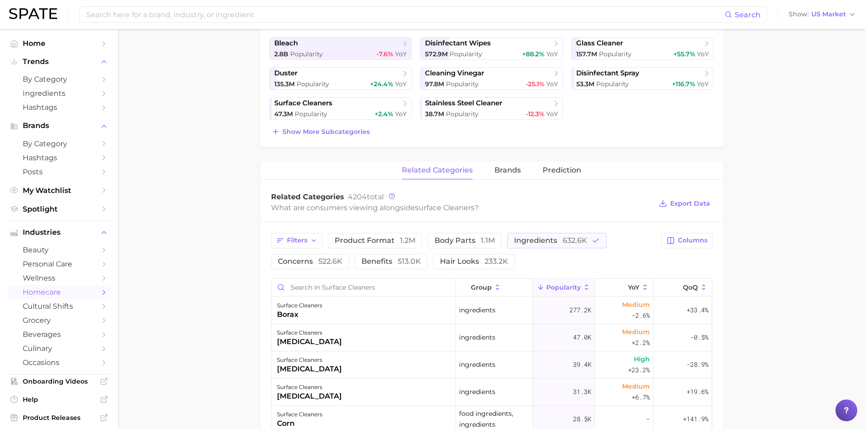
scroll to position [182, 0]
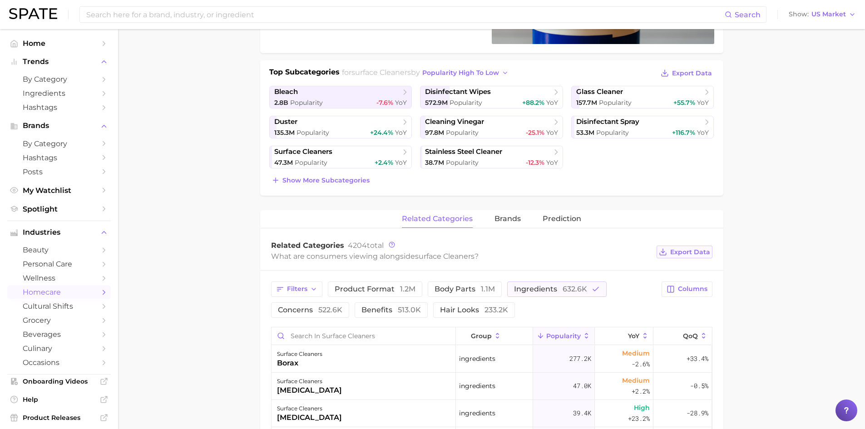
click at [685, 251] on span "Export Data" at bounding box center [690, 252] width 40 height 8
click at [165, 132] on main "1. general cleaning 2. surface cleaners 3. Subcategory Overview Google TikTok I…" at bounding box center [491, 329] width 747 height 965
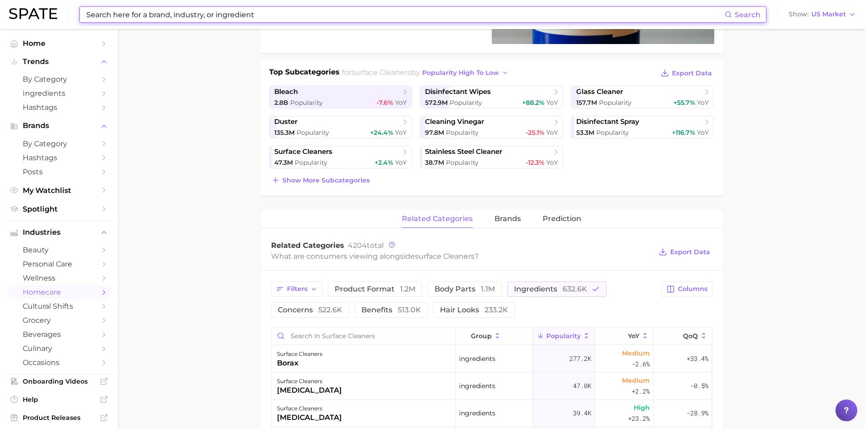
click at [143, 17] on input at bounding box center [404, 14] width 639 height 15
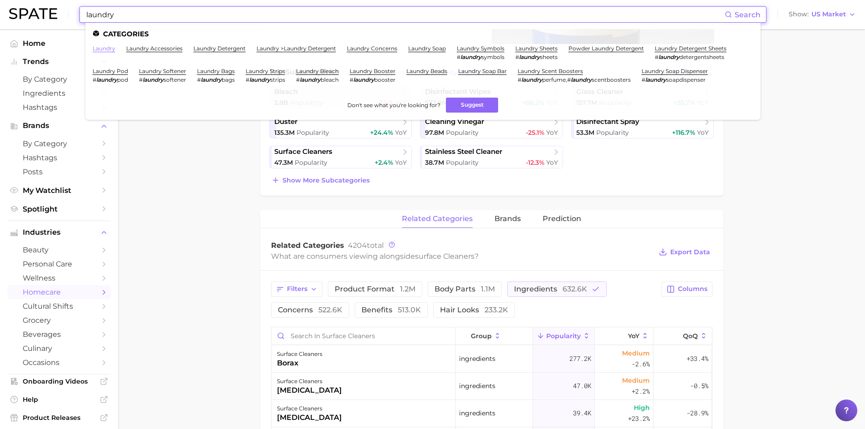
type input "laundry"
click at [105, 49] on link "laundry" at bounding box center [104, 48] width 23 height 7
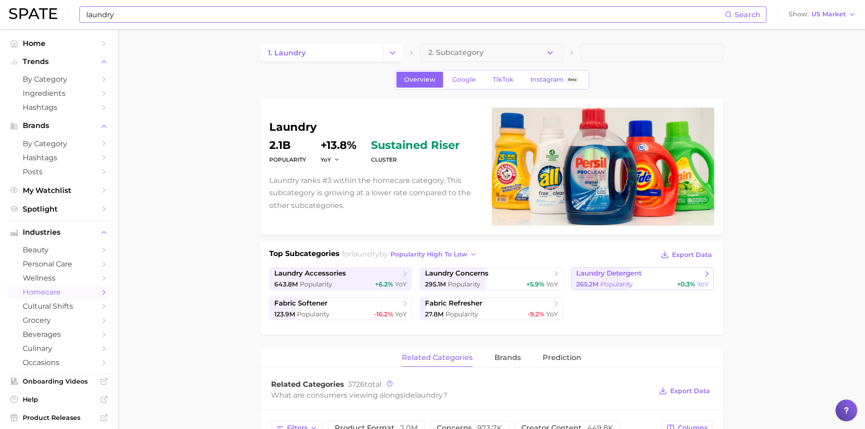
click at [609, 283] on span "Popularity" at bounding box center [616, 284] width 33 height 8
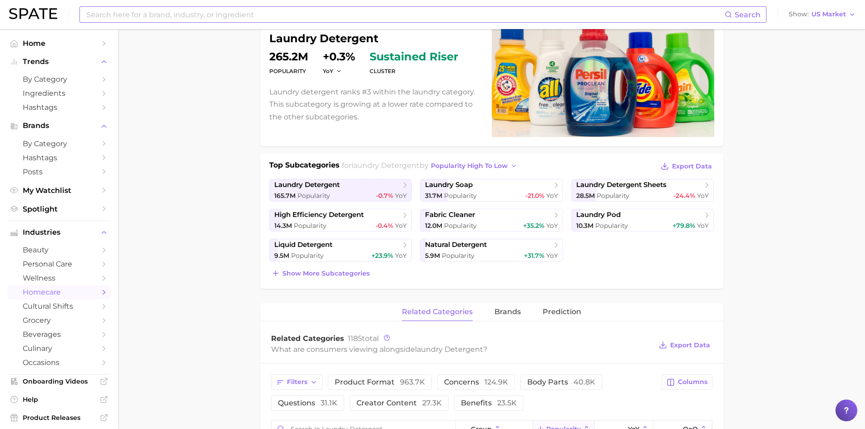
scroll to position [91, 0]
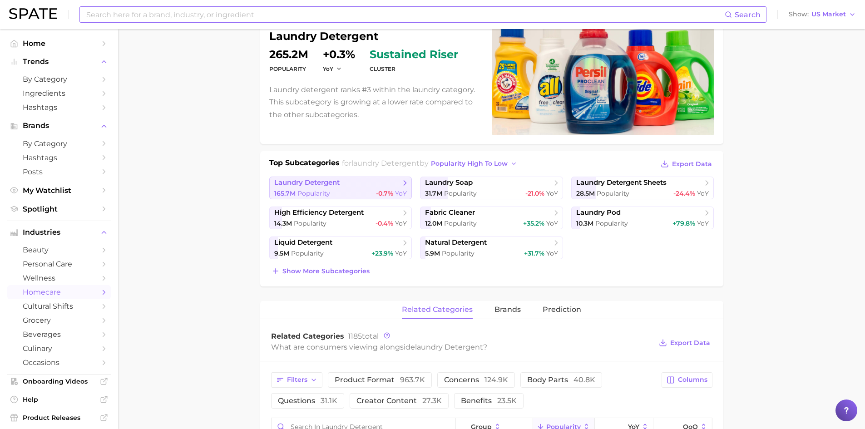
click at [284, 184] on span "laundry detergent" at bounding box center [306, 182] width 65 height 9
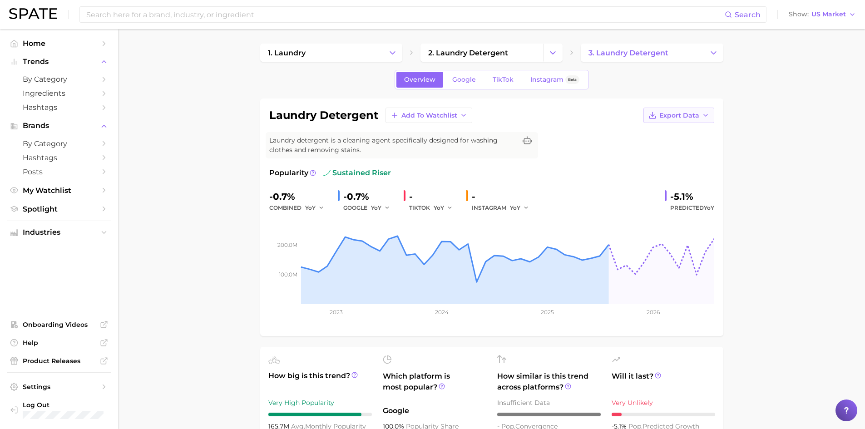
click at [680, 118] on span "Export Data" at bounding box center [679, 116] width 40 height 8
click at [674, 146] on span "Time Series Image" at bounding box center [660, 149] width 61 height 8
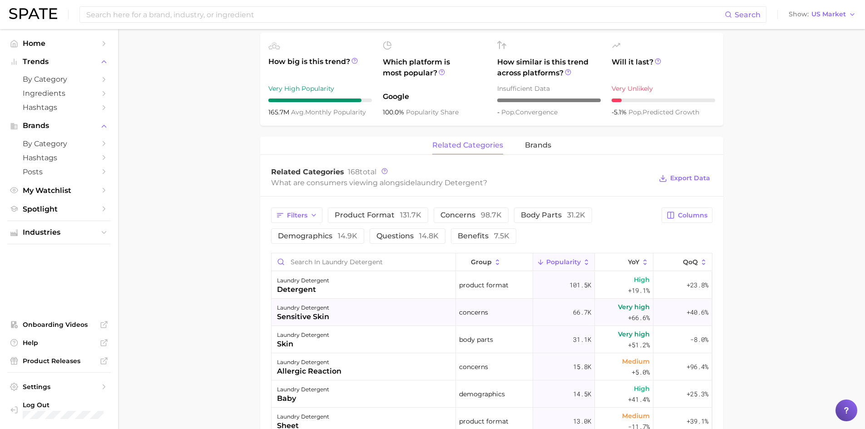
scroll to position [318, 0]
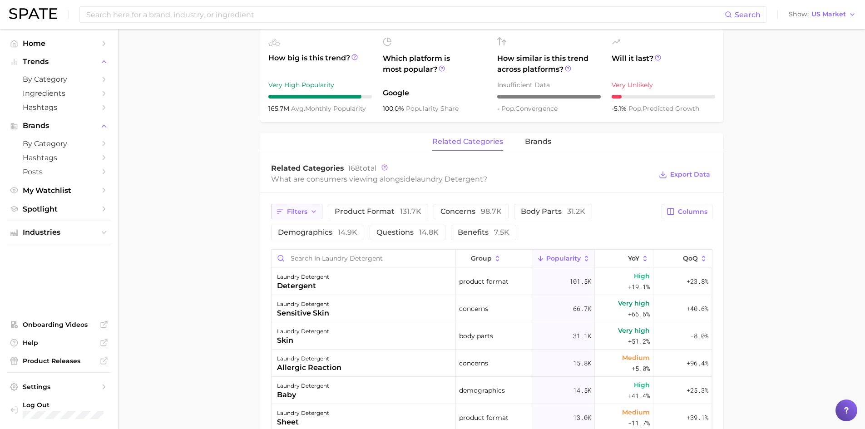
click at [291, 211] on span "Filters" at bounding box center [297, 212] width 20 height 8
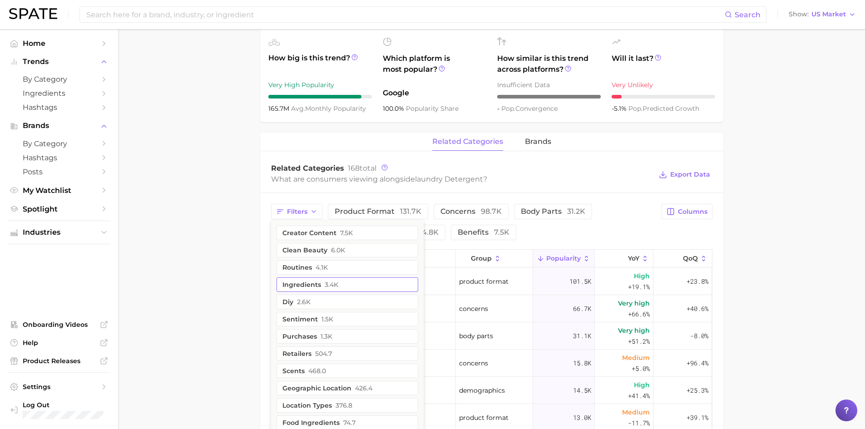
click at [300, 283] on button "ingredients 3.4k" at bounding box center [347, 284] width 142 height 15
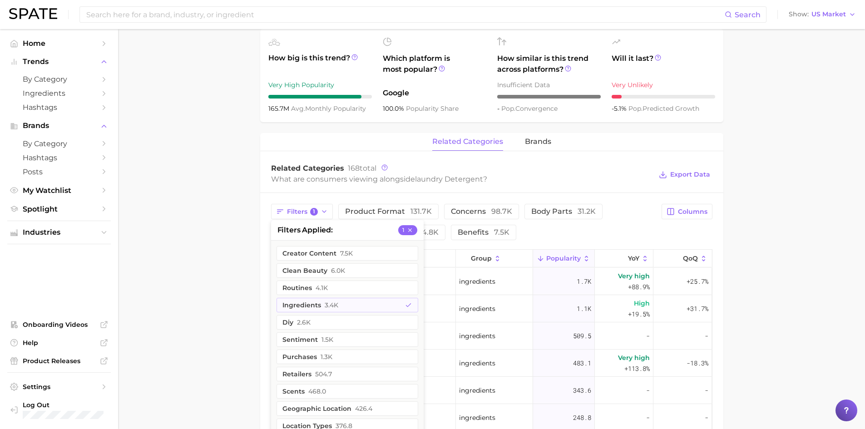
click at [246, 313] on main "1. laundry 2. laundry detergent 3. laundry detergent Overview Google TikTok Ins…" at bounding box center [491, 208] width 747 height 995
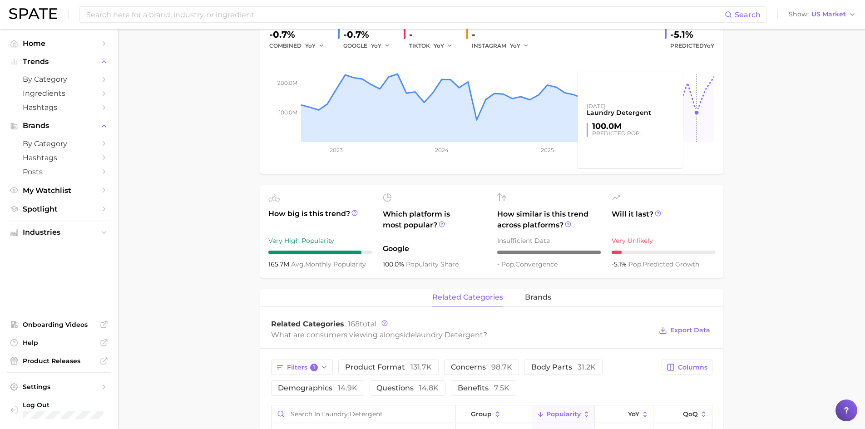
scroll to position [182, 0]
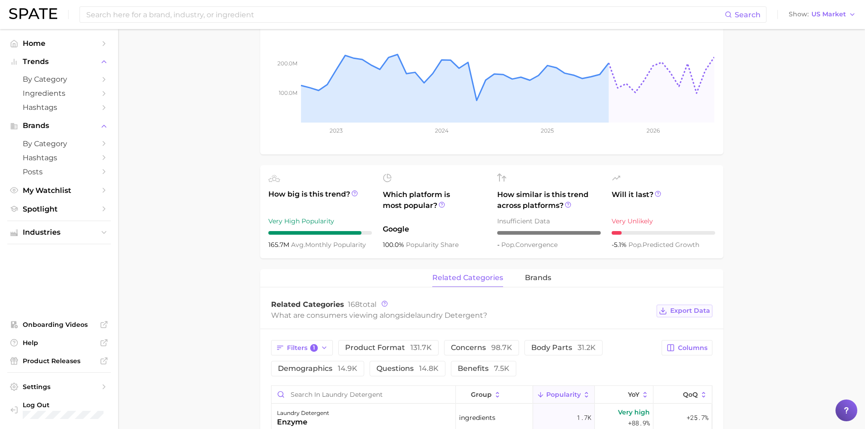
click at [687, 308] on span "Export Data" at bounding box center [690, 311] width 40 height 8
click at [142, 13] on input at bounding box center [404, 14] width 639 height 15
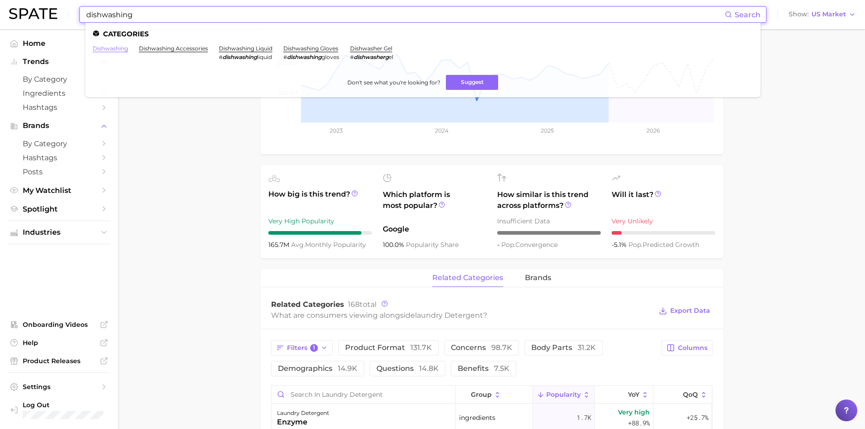
type input "dishwashing"
click at [100, 50] on link "dishwashing" at bounding box center [110, 48] width 35 height 7
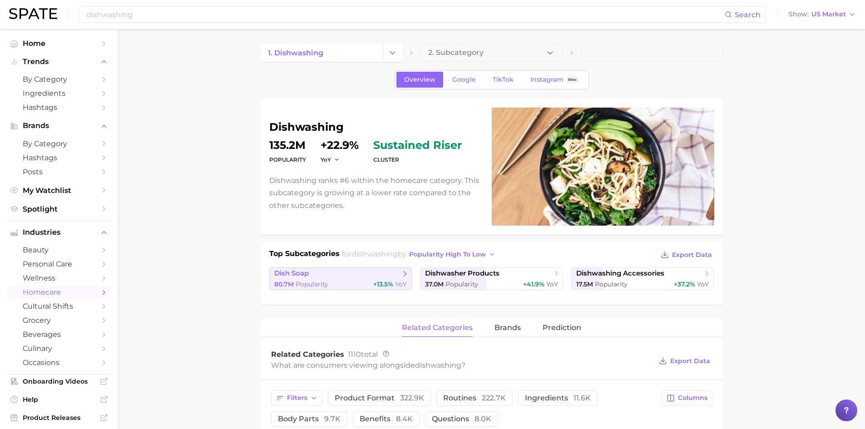
click at [358, 276] on span "dish soap" at bounding box center [337, 273] width 126 height 9
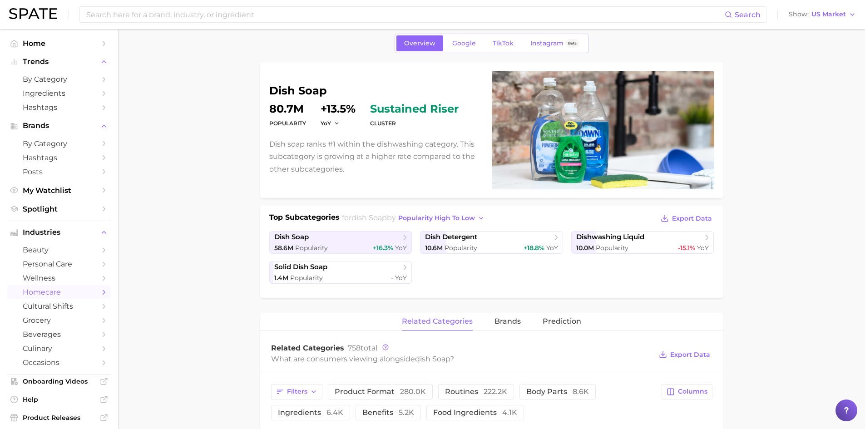
scroll to position [45, 0]
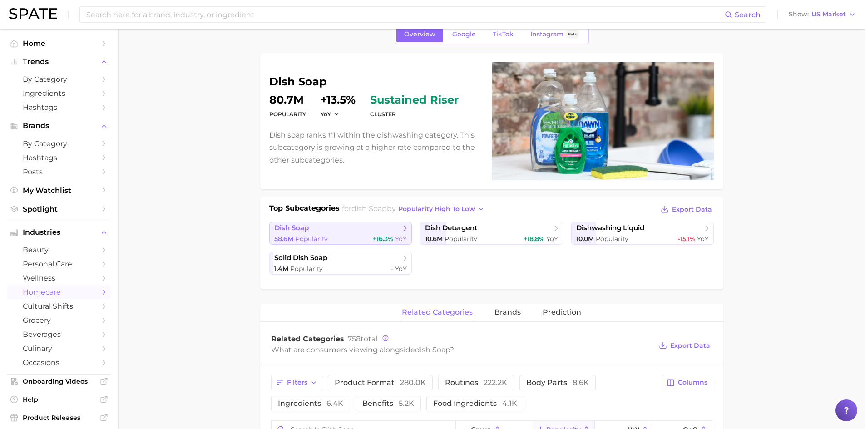
click at [335, 238] on div "58.6m Popularity +16.3% YoY" at bounding box center [340, 239] width 133 height 9
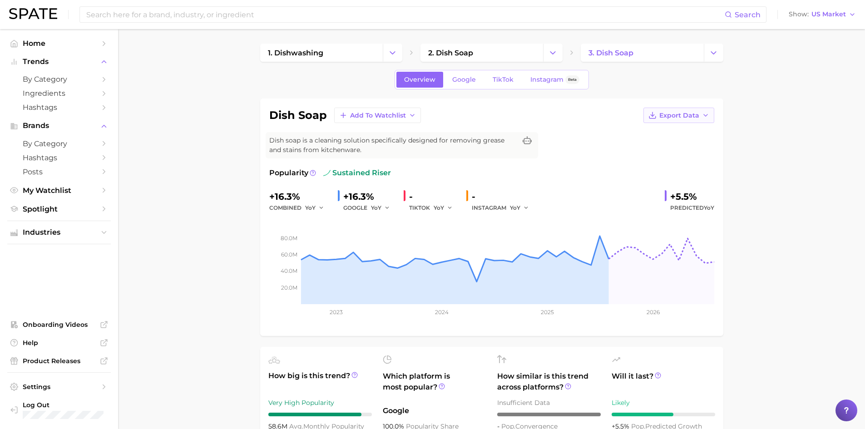
click at [672, 113] on span "Export Data" at bounding box center [679, 116] width 40 height 8
click at [668, 150] on span "Time Series Image" at bounding box center [660, 149] width 61 height 8
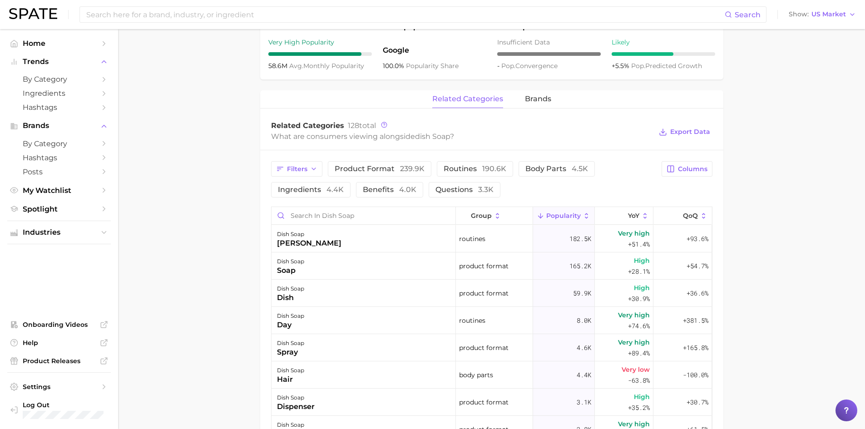
scroll to position [363, 0]
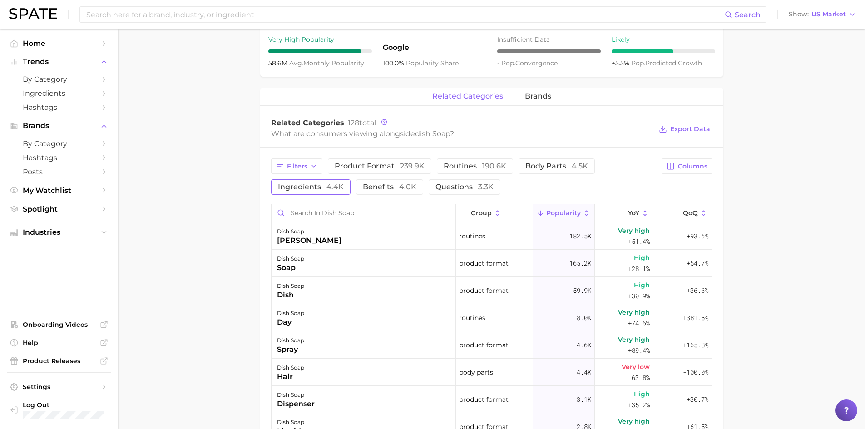
click at [315, 189] on span "ingredients 4.4k" at bounding box center [311, 186] width 66 height 7
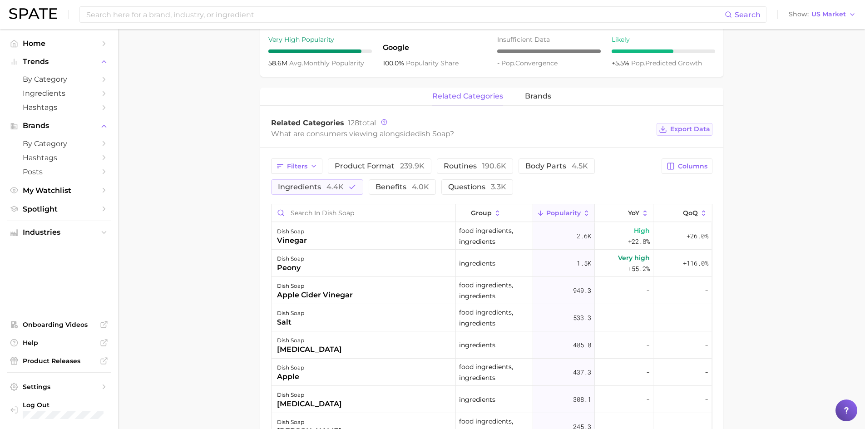
click at [688, 129] on span "Export Data" at bounding box center [690, 129] width 40 height 8
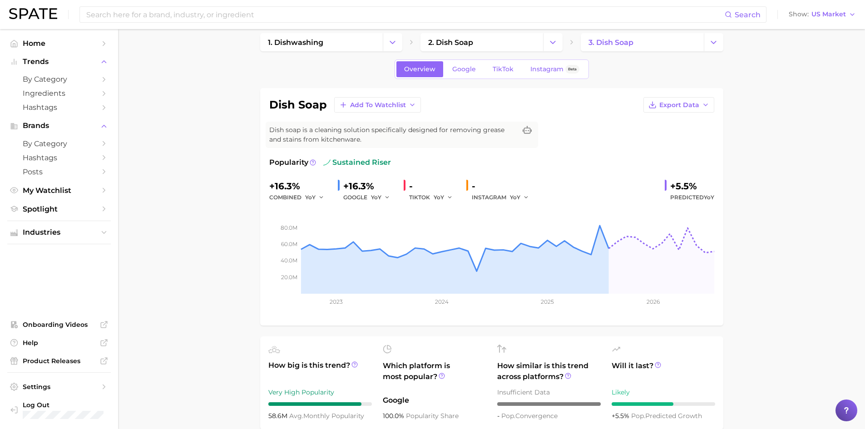
scroll to position [0, 0]
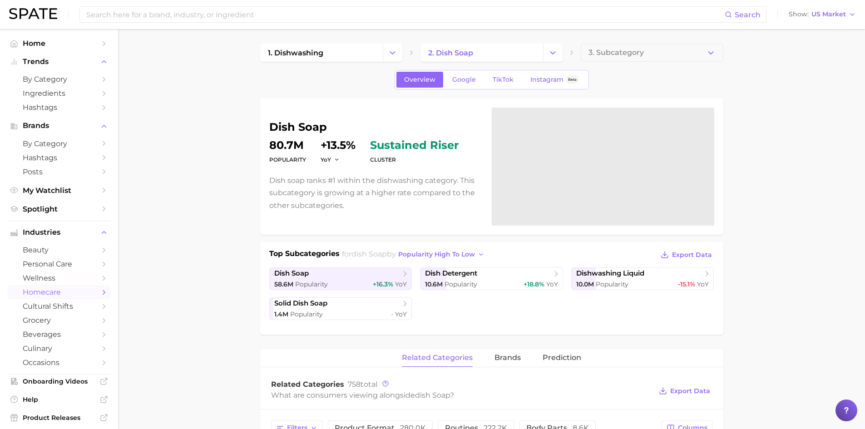
scroll to position [45, 0]
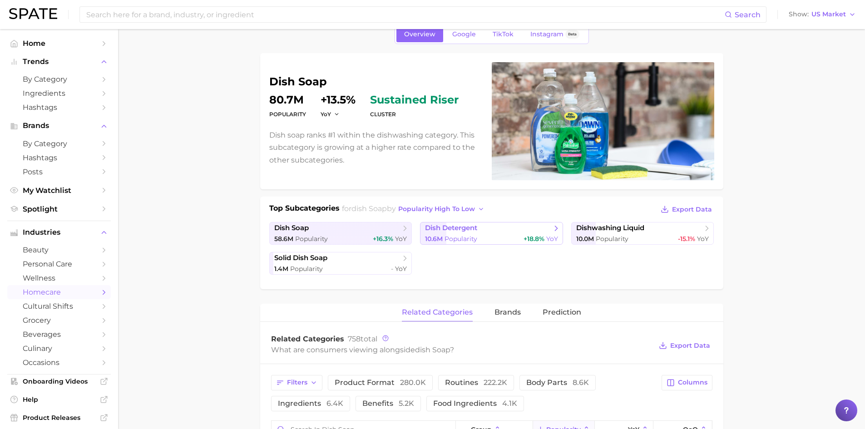
click at [445, 228] on span "dish detergent" at bounding box center [451, 228] width 52 height 9
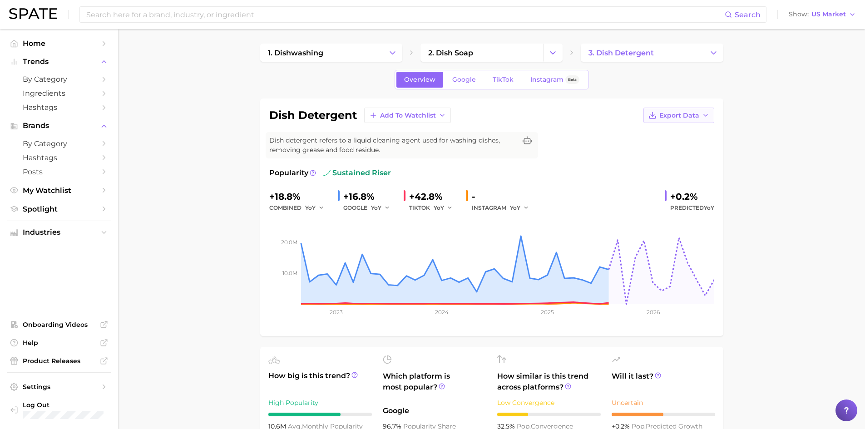
click at [685, 114] on span "Export Data" at bounding box center [679, 116] width 40 height 8
click at [675, 148] on span "Time Series Image" at bounding box center [660, 149] width 61 height 8
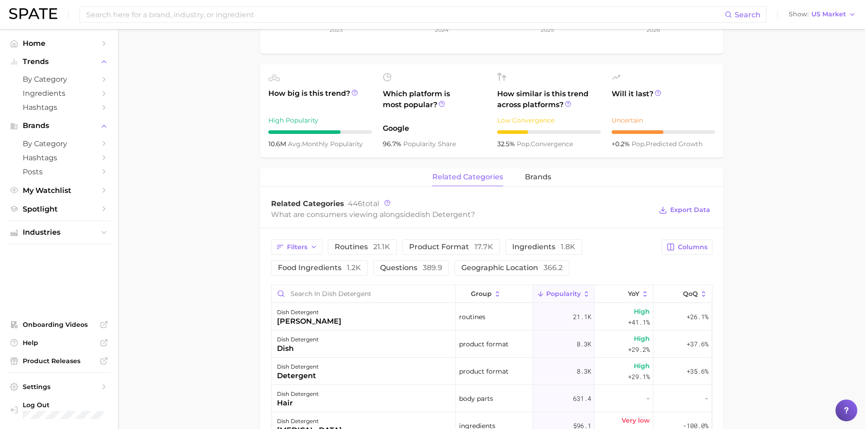
scroll to position [318, 0]
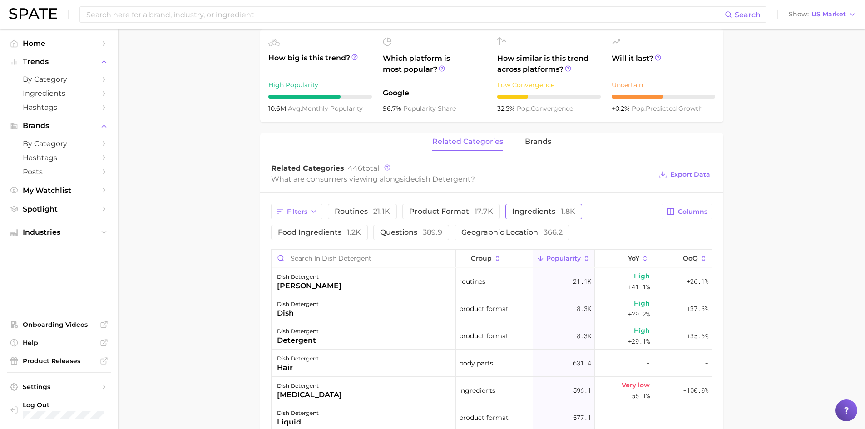
click at [537, 212] on span "ingredients 1.8k" at bounding box center [543, 211] width 63 height 7
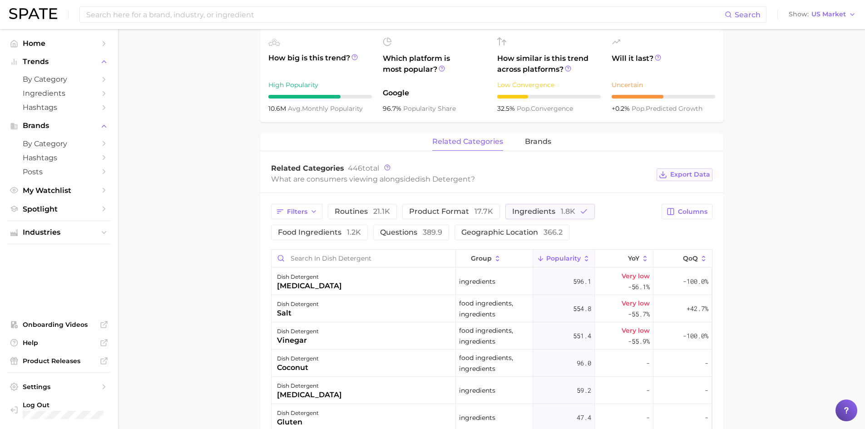
click at [690, 174] on span "Export Data" at bounding box center [690, 175] width 40 height 8
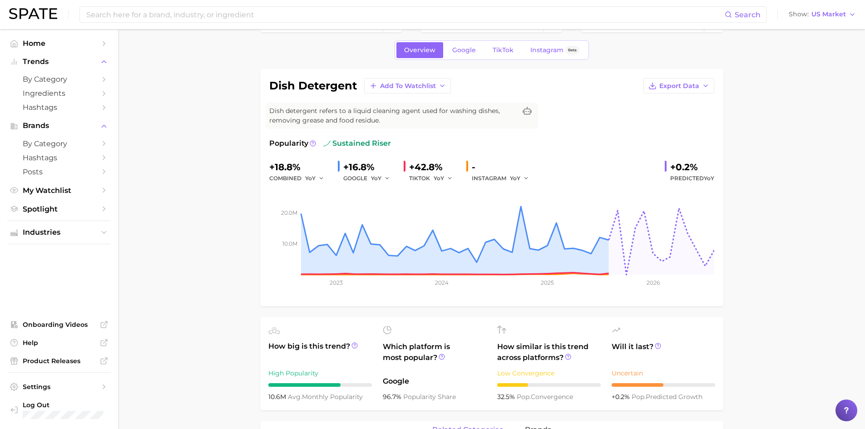
scroll to position [0, 0]
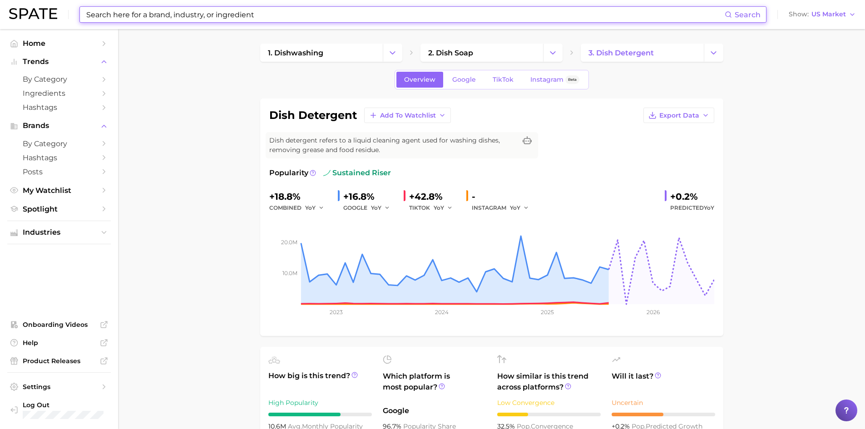
click at [118, 15] on input at bounding box center [404, 14] width 639 height 15
paste input "Snail Secretion Filtrate"
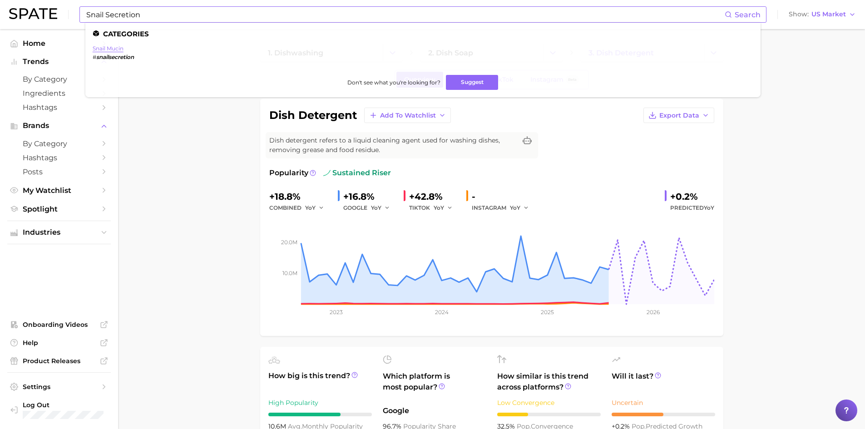
click at [105, 48] on link "snail mucin" at bounding box center [108, 48] width 31 height 7
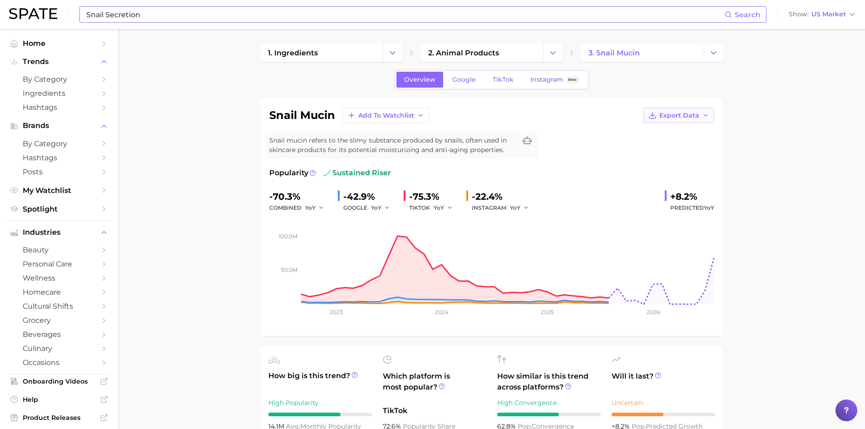
click at [680, 117] on span "Export Data" at bounding box center [679, 116] width 40 height 8
click at [658, 148] on span "Time Series Image" at bounding box center [660, 149] width 61 height 8
drag, startPoint x: 671, startPoint y: 196, endPoint x: 696, endPoint y: 198, distance: 24.7
click at [696, 198] on div "+8.2%" at bounding box center [692, 196] width 44 height 15
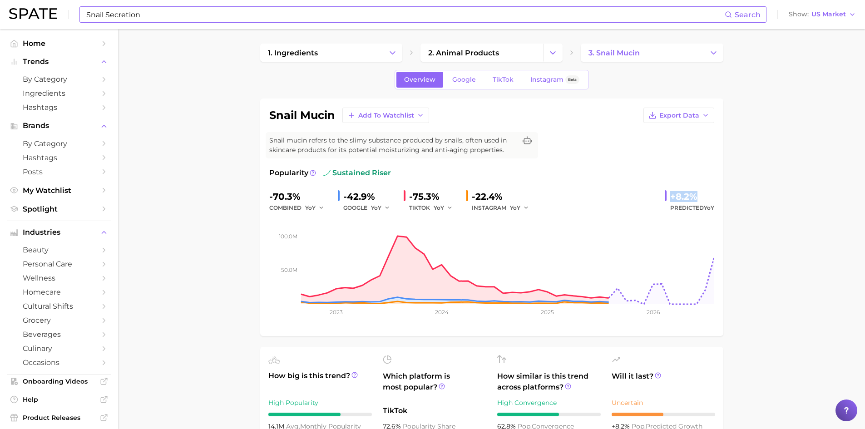
copy div "+8.2%"
drag, startPoint x: 302, startPoint y: 196, endPoint x: 264, endPoint y: 196, distance: 37.7
click at [264, 196] on div "snail mucin Add to Watchlist Export Data Snail mucin refers to the slimy substa…" at bounding box center [491, 217] width 463 height 237
copy div "-70.3%"
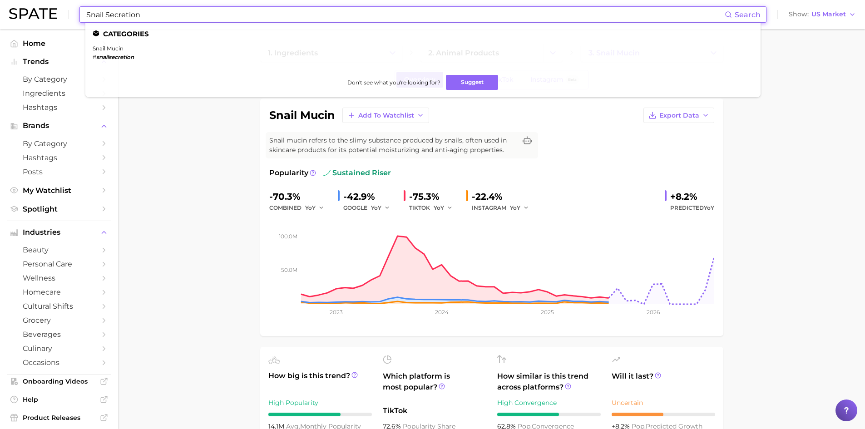
drag, startPoint x: 168, startPoint y: 15, endPoint x: 82, endPoint y: 8, distance: 86.5
click at [83, 8] on div "Snail Secretion Search Categories snail mucin # snailsecretion Don't see what y…" at bounding box center [422, 14] width 687 height 16
paste input "[MEDICAL_DATA] (aha)"
click at [147, 48] on link "[MEDICAL_DATA] (aha)" at bounding box center [125, 48] width 65 height 7
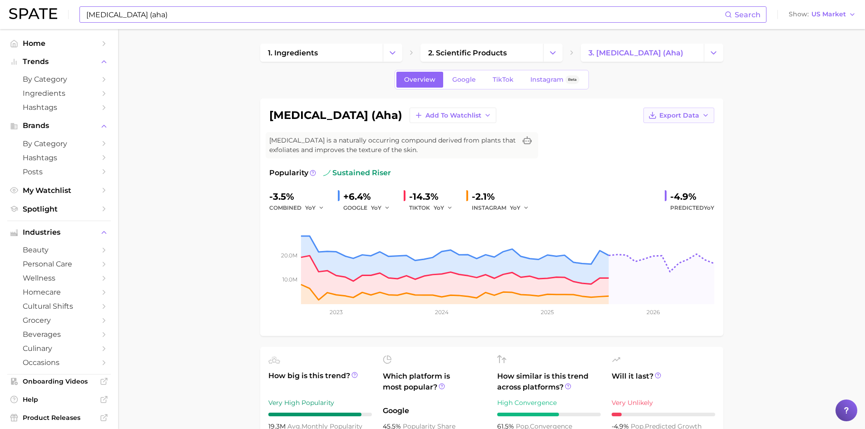
click at [679, 118] on span "Export Data" at bounding box center [679, 116] width 40 height 8
click at [662, 147] on span "Time Series Image" at bounding box center [660, 149] width 61 height 8
drag, startPoint x: 691, startPoint y: 194, endPoint x: 662, endPoint y: 188, distance: 30.2
click at [662, 188] on div "Popularity sustained riser -3.5% combined YoY +6.4% GOOGLE YoY -14.3% TIKTOK Yo…" at bounding box center [491, 246] width 445 height 159
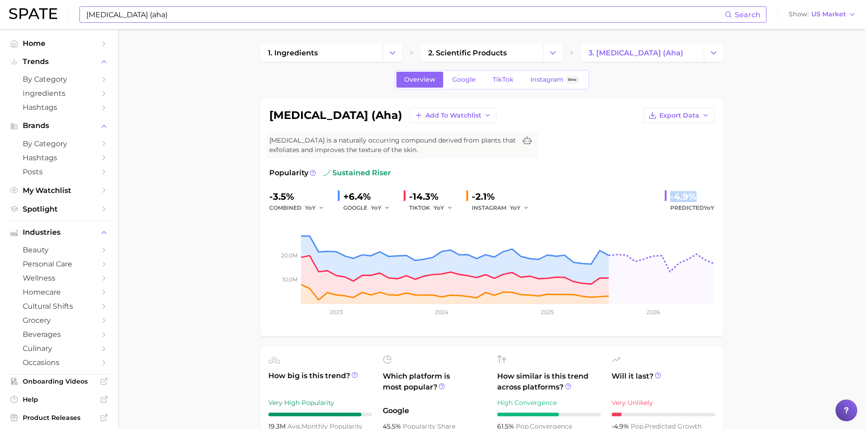
copy div "-4.9%"
drag, startPoint x: 295, startPoint y: 198, endPoint x: 262, endPoint y: 193, distance: 32.7
click at [262, 193] on div "[MEDICAL_DATA] (aha) Add to Watchlist Export Data [MEDICAL_DATA] is a naturally…" at bounding box center [491, 217] width 463 height 237
copy div "-3.5%"
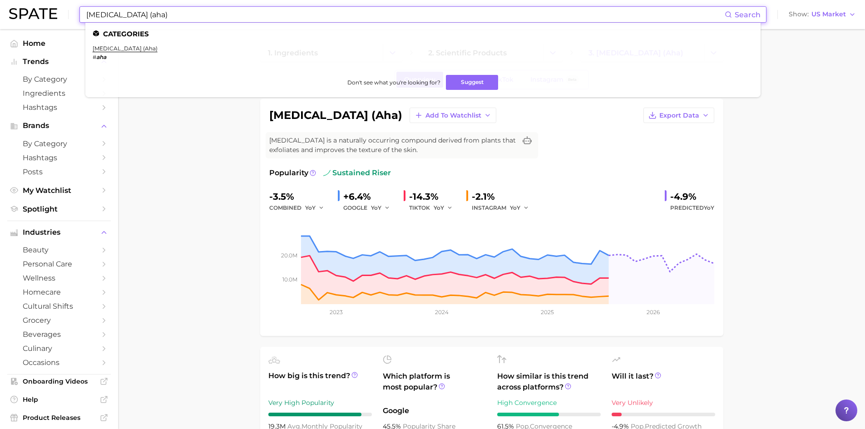
click at [114, 13] on input "[MEDICAL_DATA] (aha)" at bounding box center [404, 14] width 639 height 15
drag, startPoint x: 192, startPoint y: 14, endPoint x: 43, endPoint y: 8, distance: 149.0
click at [43, 7] on div "[MEDICAL_DATA] (aha) Search Categories [MEDICAL_DATA] (aha) # aha Don't see wha…" at bounding box center [432, 14] width 847 height 29
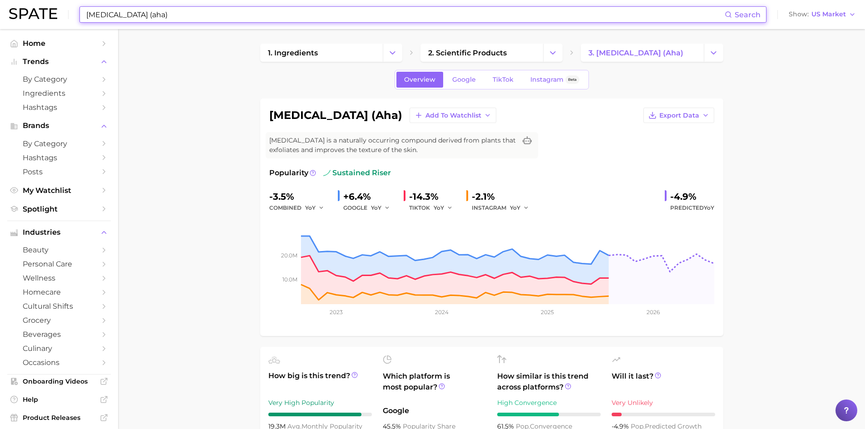
paste input "keratin"
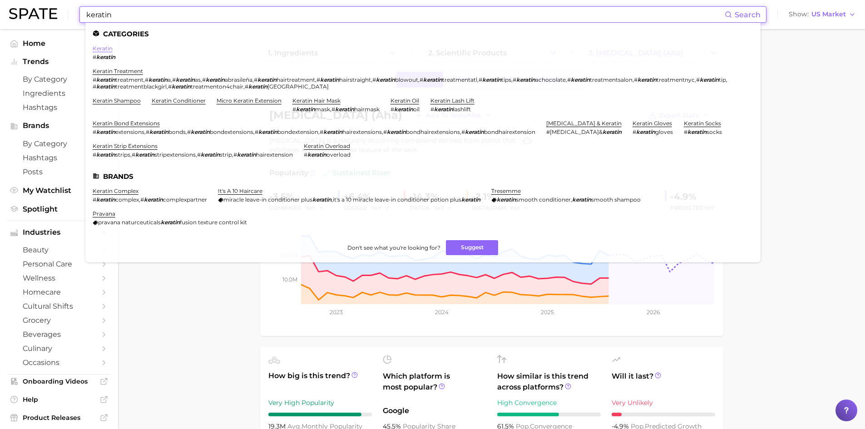
click at [106, 50] on link "keratin" at bounding box center [103, 48] width 20 height 7
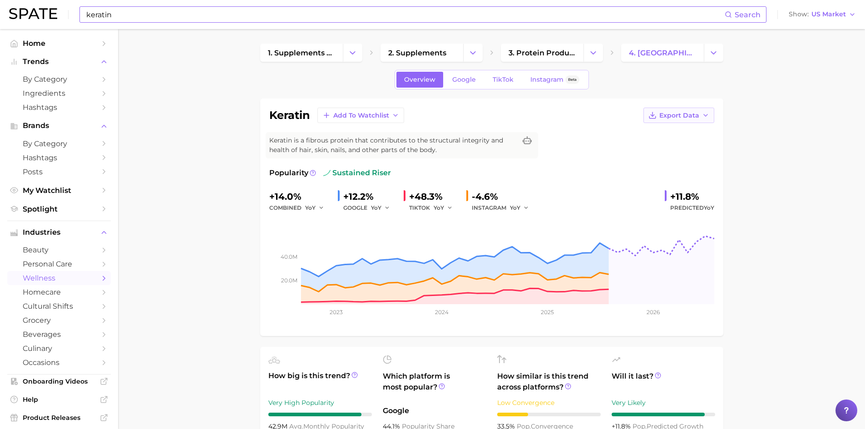
click at [671, 116] on span "Export Data" at bounding box center [679, 116] width 40 height 8
click at [665, 148] on span "Time Series Image" at bounding box center [660, 149] width 61 height 8
click at [696, 224] on rect at bounding box center [491, 258] width 445 height 91
drag, startPoint x: 745, startPoint y: 222, endPoint x: 736, endPoint y: 217, distance: 9.7
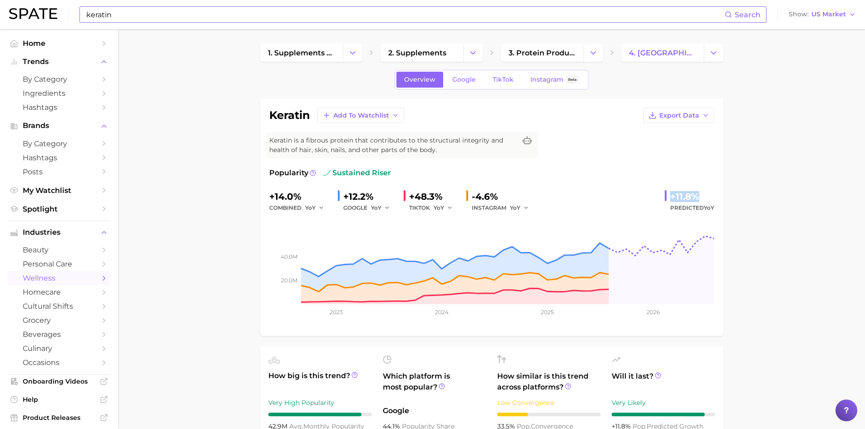
drag, startPoint x: 696, startPoint y: 193, endPoint x: 661, endPoint y: 194, distance: 34.5
click at [661, 194] on div "+14.0% combined YoY +12.2% GOOGLE YoY +48.3% TIKTOK YoY -4.6% INSTAGRAM YoY +11…" at bounding box center [491, 201] width 445 height 24
copy div "+11.8%"
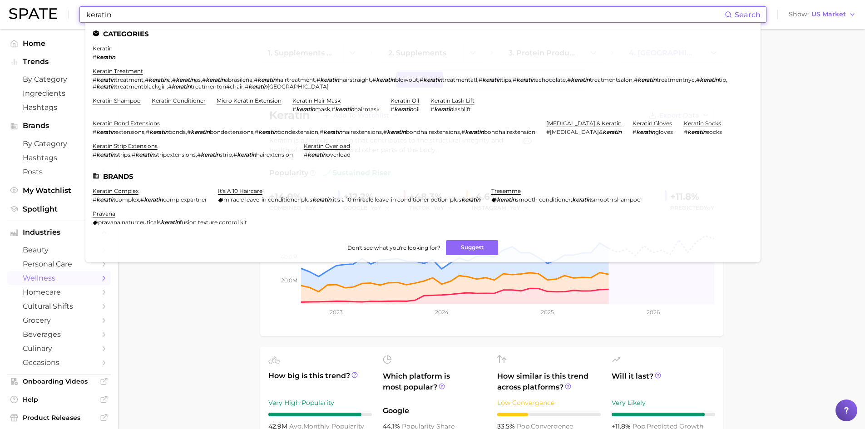
click at [108, 17] on input "keratin" at bounding box center [404, 14] width 639 height 15
paste input "[MEDICAL_DATA]"
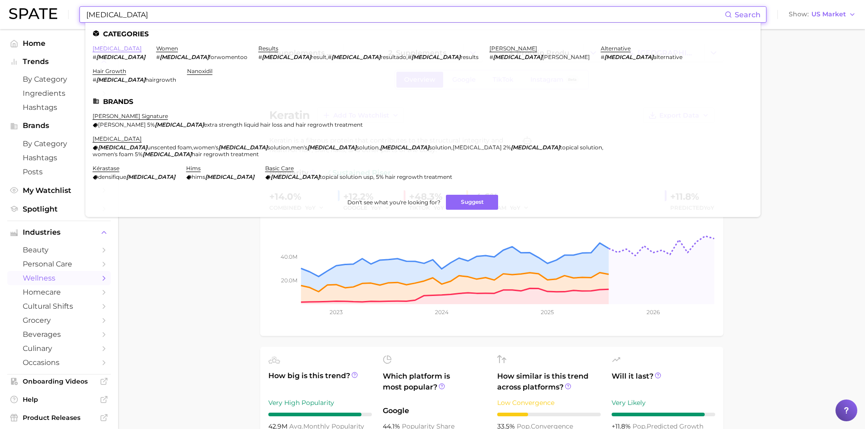
type input "[MEDICAL_DATA]"
click at [104, 48] on link "[MEDICAL_DATA]" at bounding box center [117, 48] width 49 height 7
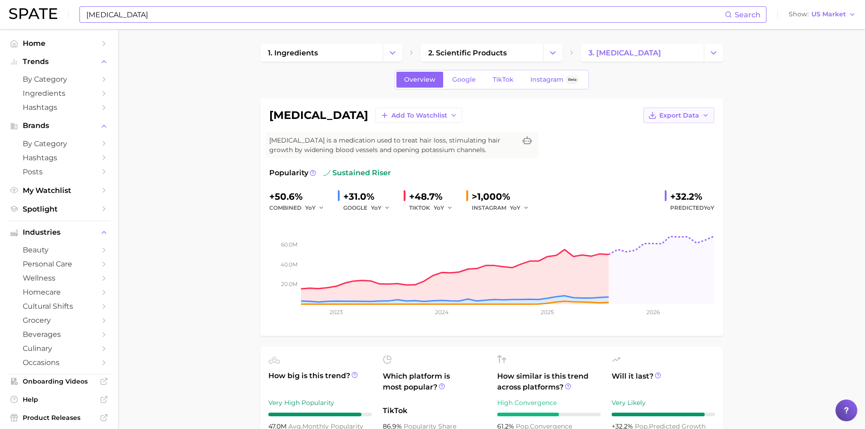
click at [680, 116] on span "Export Data" at bounding box center [679, 116] width 40 height 8
click at [677, 151] on span "Time Series Image" at bounding box center [660, 149] width 61 height 8
drag, startPoint x: 701, startPoint y: 199, endPoint x: 667, endPoint y: 196, distance: 34.6
click at [667, 196] on div "+32.2% Predicted YoY" at bounding box center [689, 201] width 49 height 24
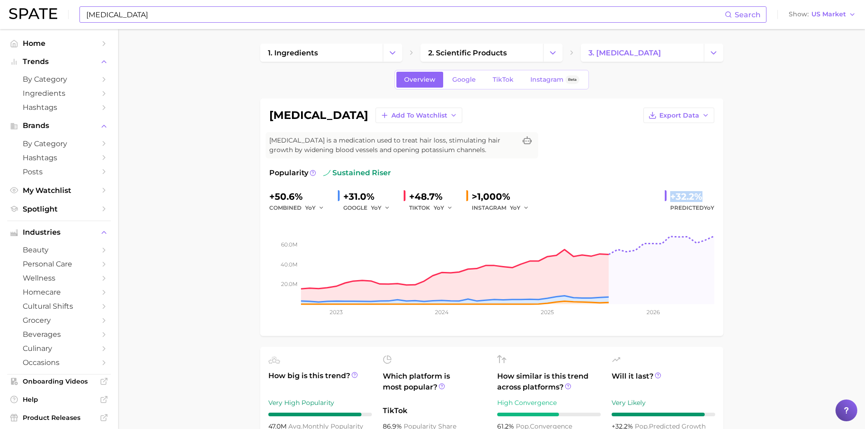
copy div "+32.2%"
